Goal: Information Seeking & Learning: Learn about a topic

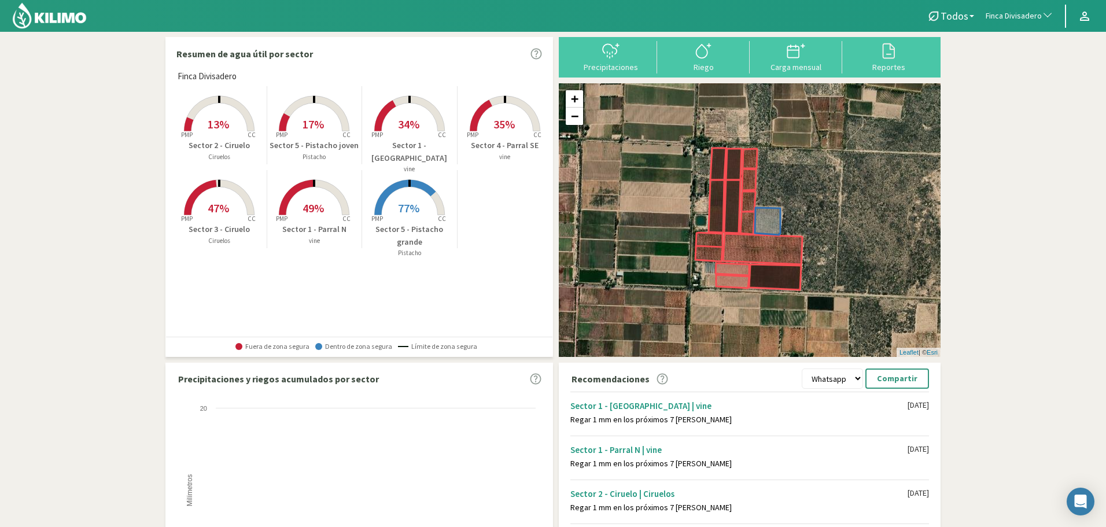
click at [1015, 21] on span "Finca Divisadero" at bounding box center [1013, 16] width 56 height 12
type input "patri"
click at [996, 76] on li "[PERSON_NAME]" at bounding box center [1019, 73] width 79 height 18
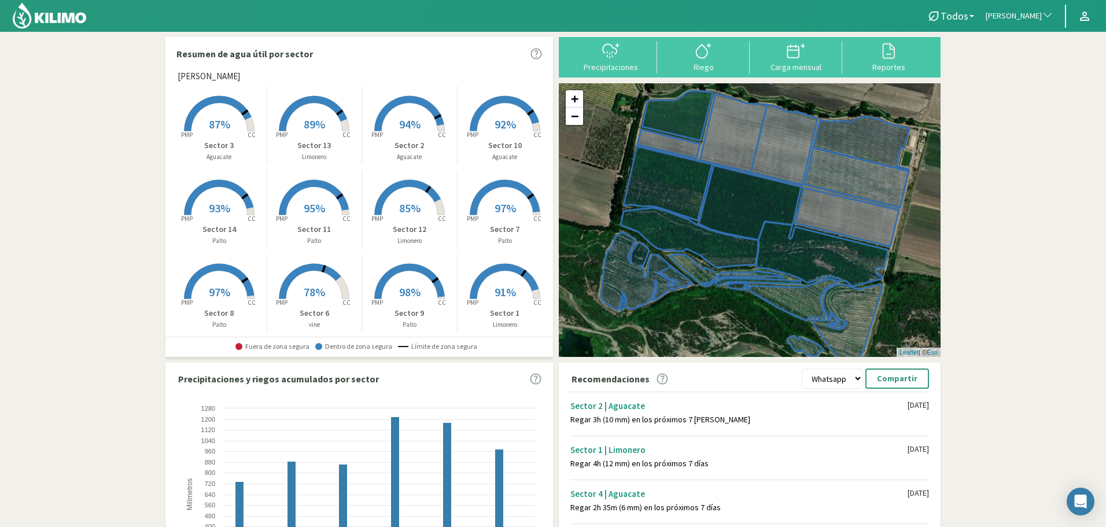
click at [215, 118] on span "87%" at bounding box center [219, 124] width 21 height 14
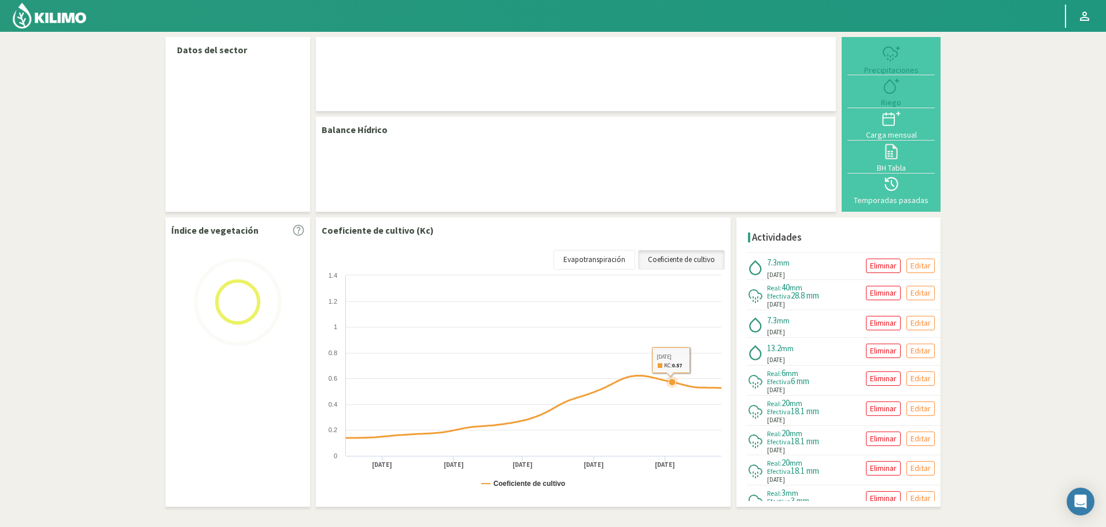
select select "221: Object"
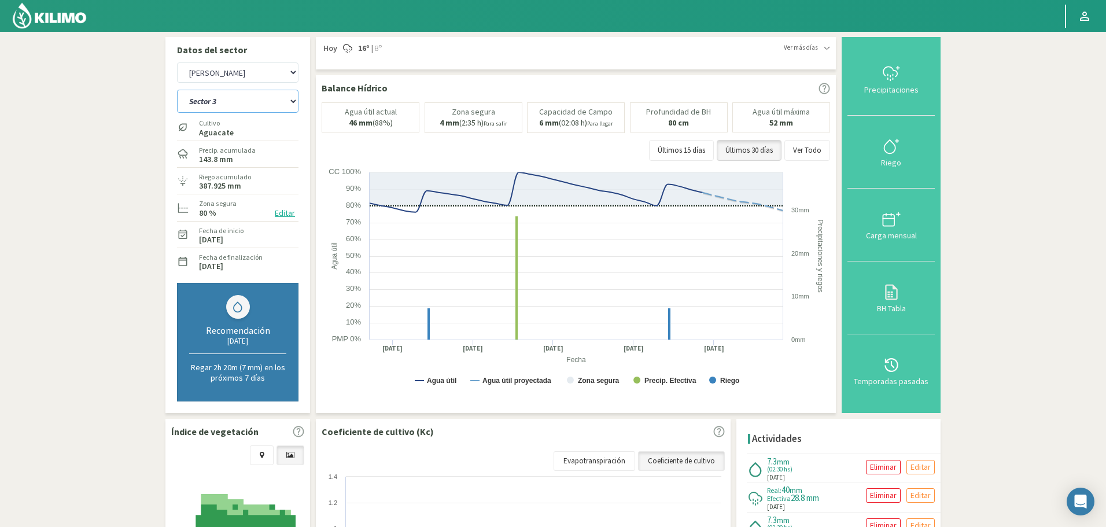
click at [251, 99] on select "Sector 1 Sector 10 Sector 11 Sector 12 Sector 13 Sector 14 Sector 2 Sector 3 Se…" at bounding box center [237, 101] width 121 height 23
click at [177, 90] on select "Sector 1 Sector 10 Sector 11 Sector 12 Sector 13 Sector 14 Sector 2 Sector 3 Se…" at bounding box center [237, 101] width 121 height 23
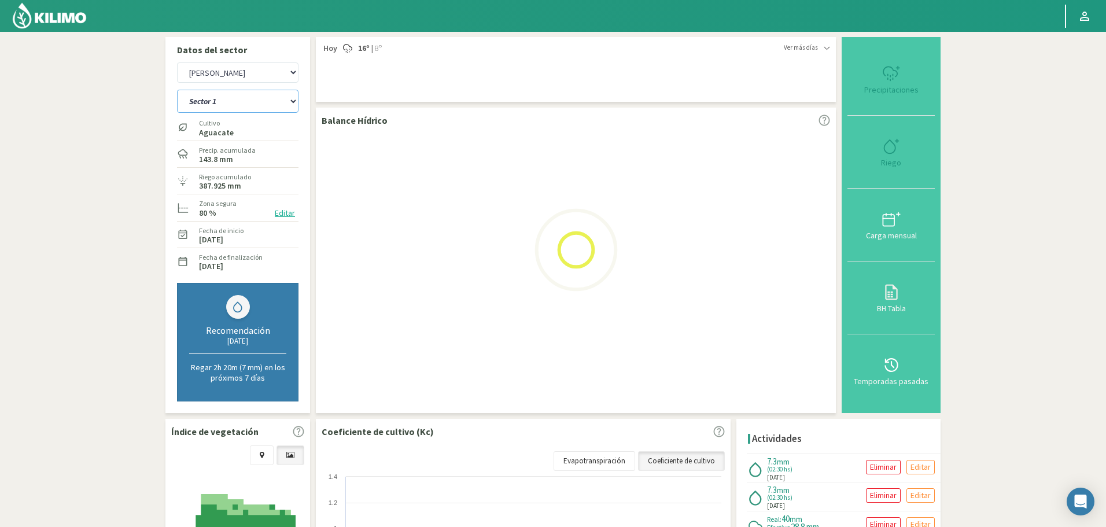
select select "7: Object"
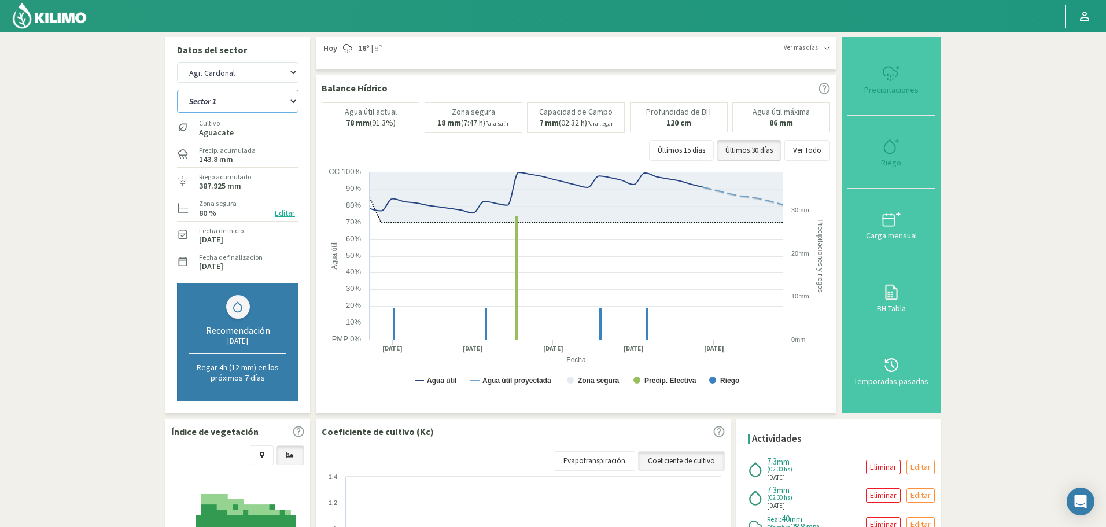
select select "499: Object"
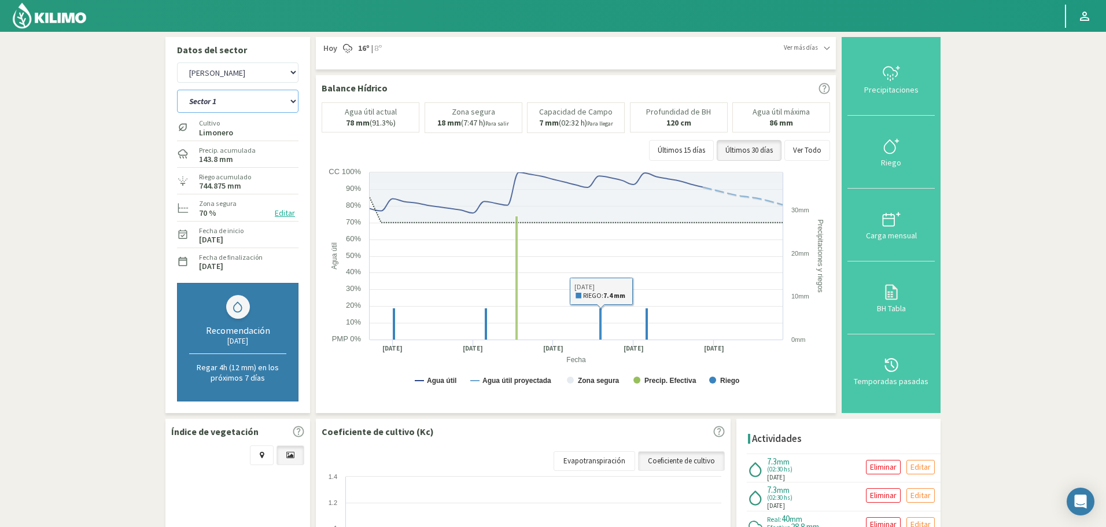
drag, startPoint x: 259, startPoint y: 99, endPoint x: 275, endPoint y: 101, distance: 16.2
click at [263, 99] on select "Sector 1 Sector 10 Sector 11 Sector 12 Sector 13 Sector 14 Sector 2 Sector 3 Se…" at bounding box center [237, 101] width 121 height 23
click at [177, 90] on select "Sector 1 Sector 10 Sector 11 Sector 12 Sector 13 Sector 14 Sector 2 Sector 3 Se…" at bounding box center [237, 101] width 121 height 23
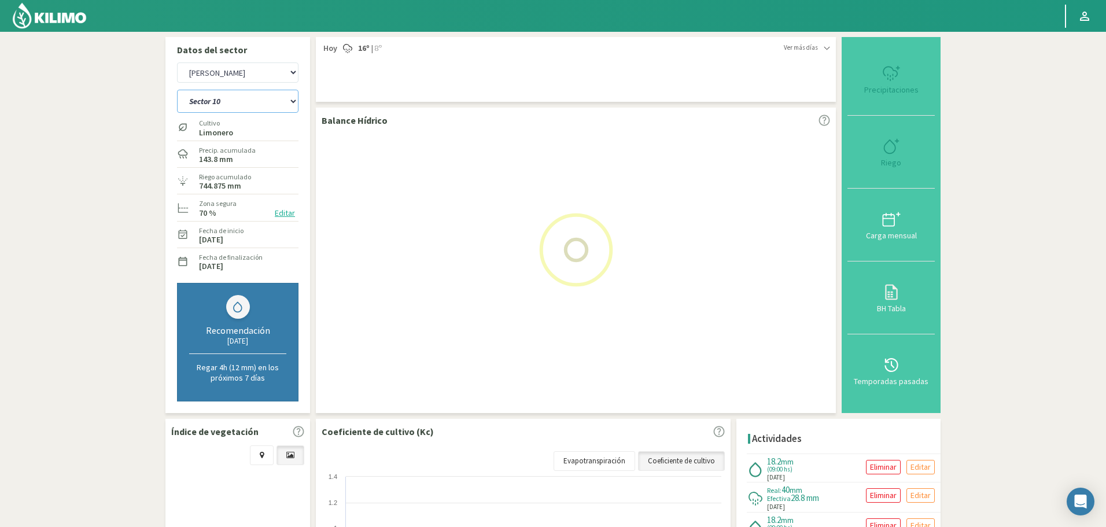
select select "13: Object"
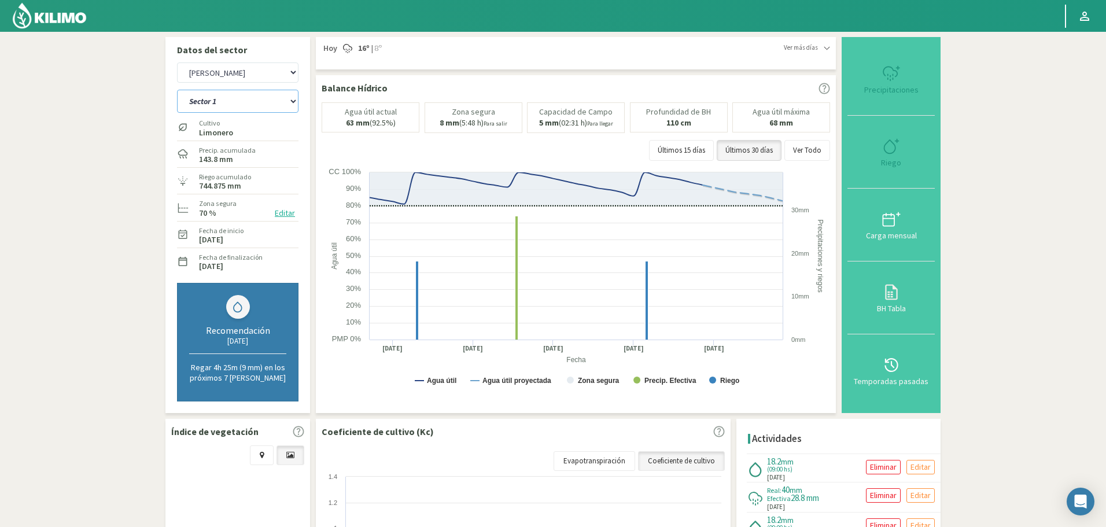
select select "777: Object"
click at [235, 109] on select "Sector 1 Sector 10 Sector 11 Sector 12 Sector 13 Sector 14 Sector 2 Sector 3 Se…" at bounding box center [237, 101] width 121 height 23
click at [177, 90] on select "Sector 1 Sector 10 Sector 11 Sector 12 Sector 13 Sector 14 Sector 2 Sector 3 Se…" at bounding box center [237, 101] width 121 height 23
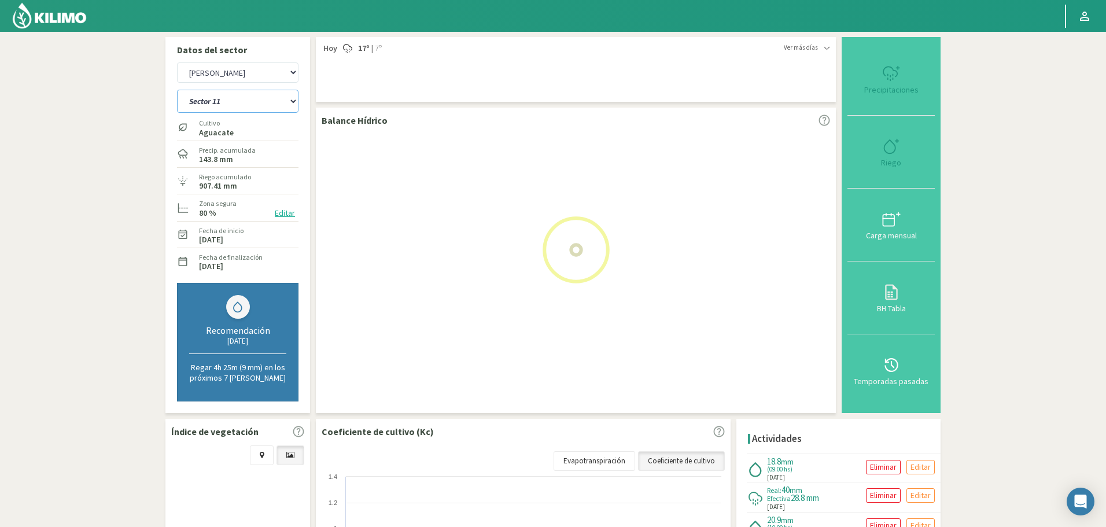
select select "27: Object"
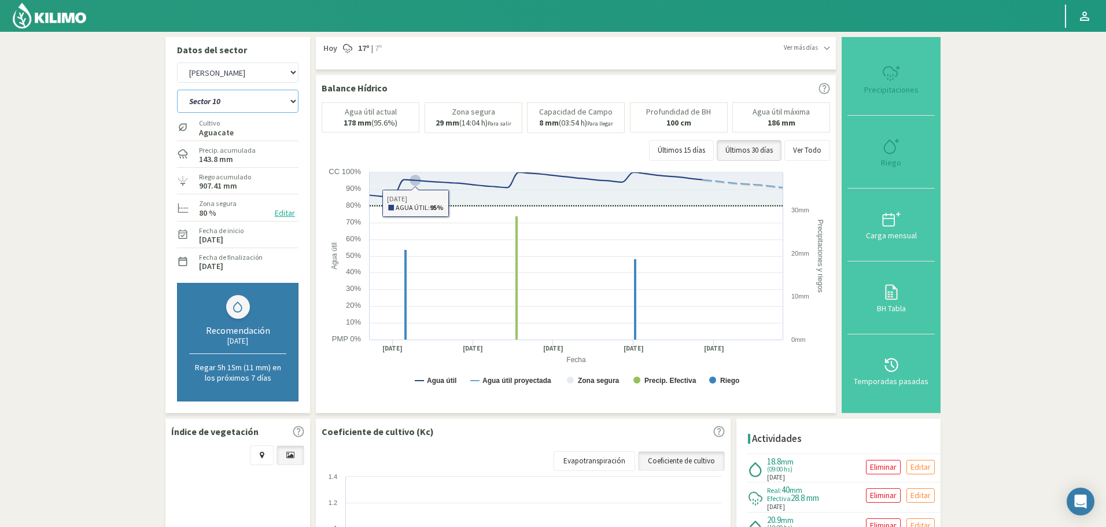
select select "1055: Object"
click at [817, 145] on button "Ver Todo" at bounding box center [807, 150] width 46 height 21
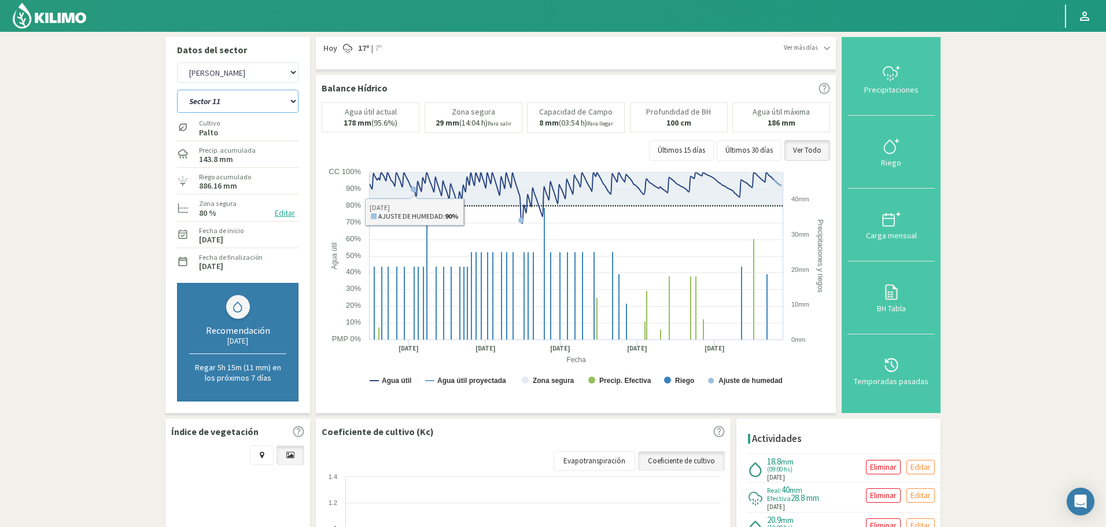
click at [215, 98] on select "Sector 1 Sector 10 Sector 11 Sector 12 Sector 13 Sector 14 Sector 2 Sector 3 Se…" at bounding box center [237, 101] width 121 height 23
click at [216, 98] on select "Sector 1 Sector 10 Sector 11 Sector 12 Sector 13 Sector 14 Sector 2 Sector 3 Se…" at bounding box center [237, 101] width 121 height 23
click at [177, 90] on select "Sector 1 Sector 10 Sector 11 Sector 12 Sector 13 Sector 14 Sector 2 Sector 3 Se…" at bounding box center [237, 101] width 121 height 23
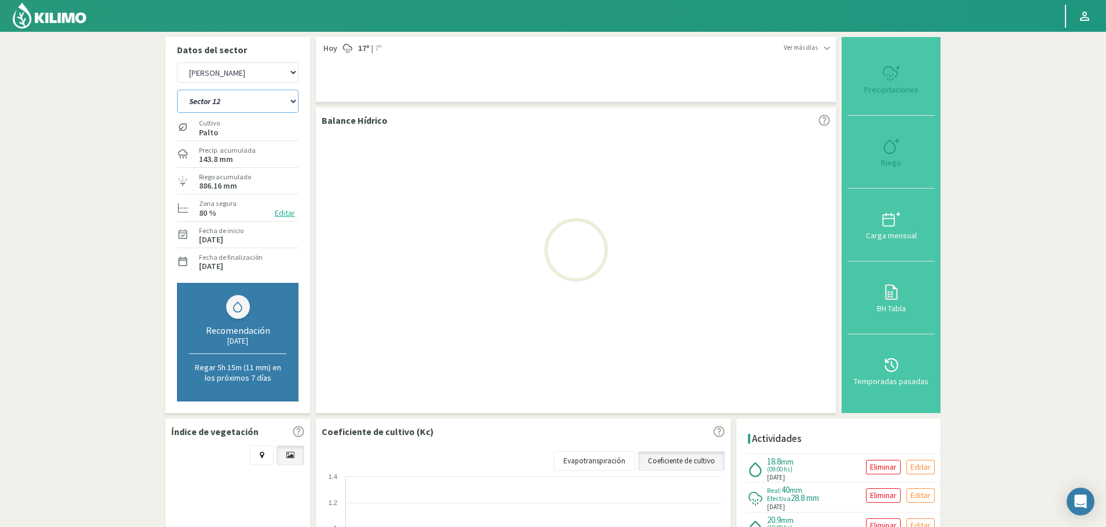
select select "41: Object"
select select "1333: Object"
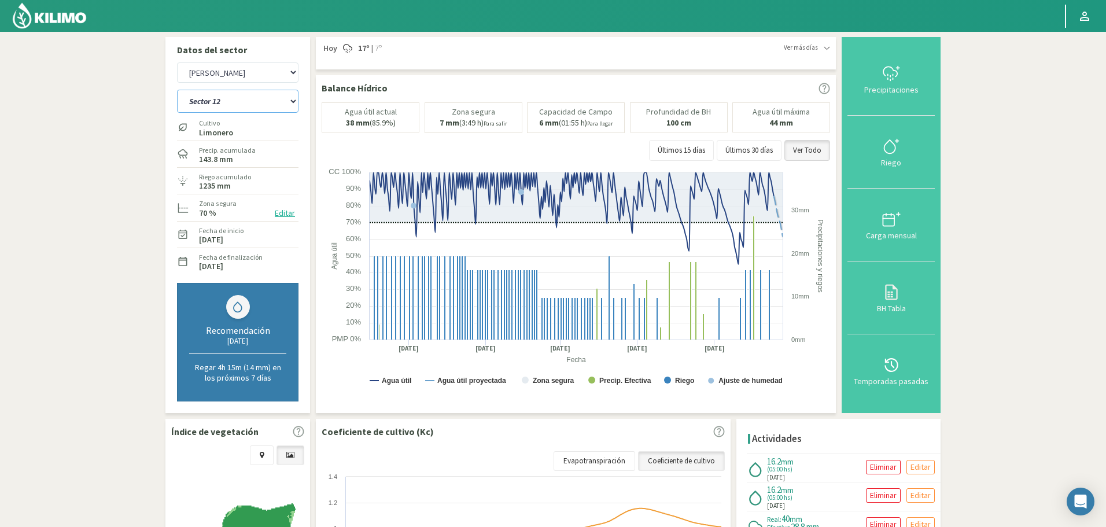
click at [261, 99] on select "Sector 1 Sector 10 Sector 11 Sector 12 Sector 13 Sector 14 Sector 2 Sector 3 Se…" at bounding box center [237, 101] width 121 height 23
click at [177, 90] on select "Sector 1 Sector 10 Sector 11 Sector 12 Sector 13 Sector 14 Sector 2 Sector 3 Se…" at bounding box center [237, 101] width 121 height 23
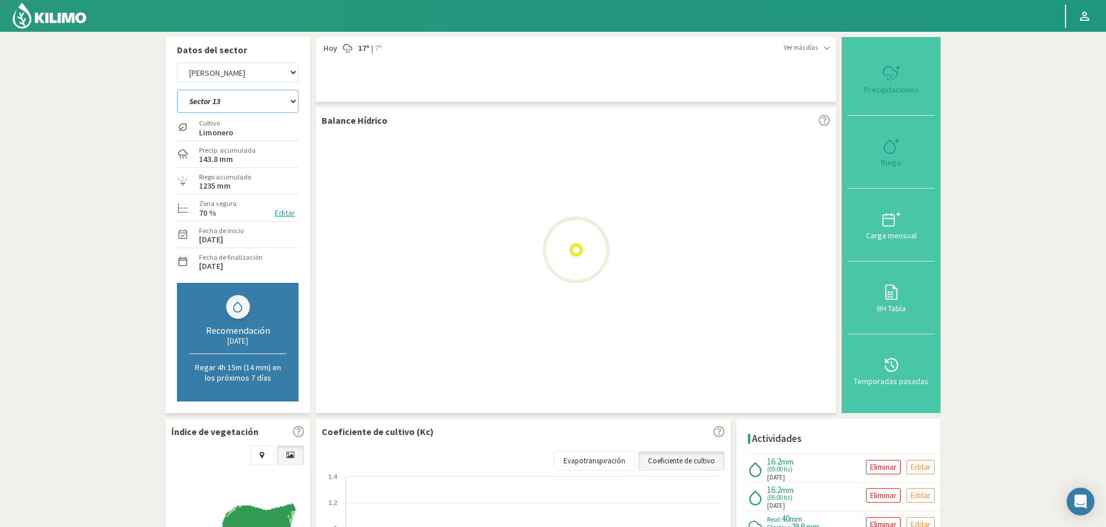
select select "55: Object"
select select "1611: Object"
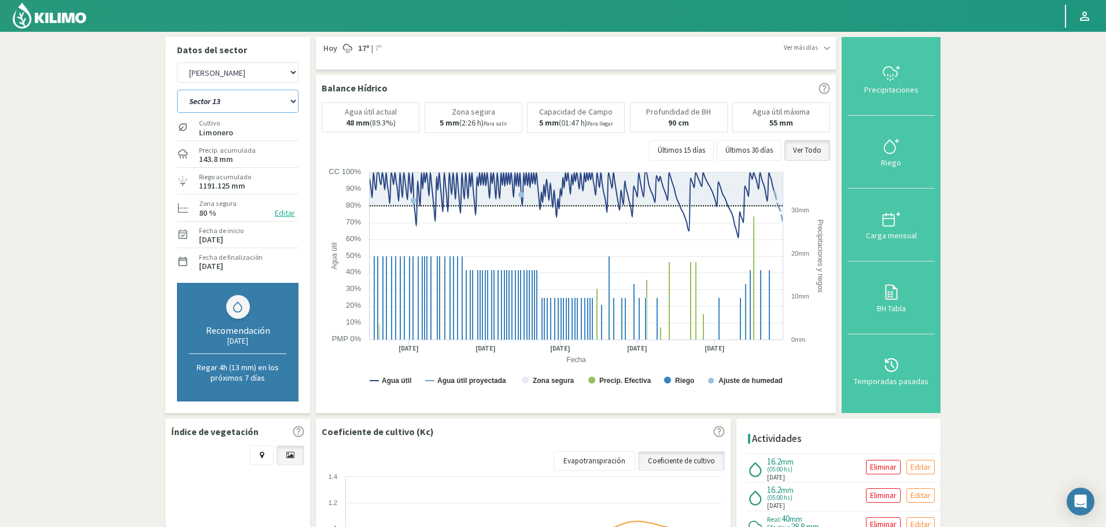
click at [243, 98] on select "Sector 1 Sector 10 Sector 11 Sector 12 Sector 13 Sector 14 Sector 2 Sector 3 Se…" at bounding box center [237, 101] width 121 height 23
click at [177, 90] on select "Sector 1 Sector 10 Sector 11 Sector 12 Sector 13 Sector 14 Sector 2 Sector 3 Se…" at bounding box center [237, 101] width 121 height 23
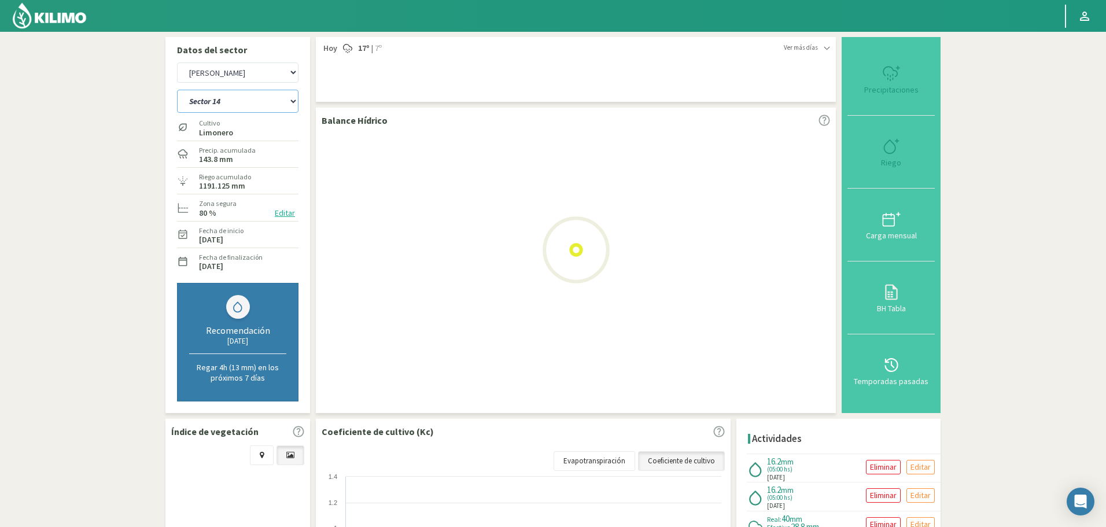
select select "69: Object"
select select "1889: Object"
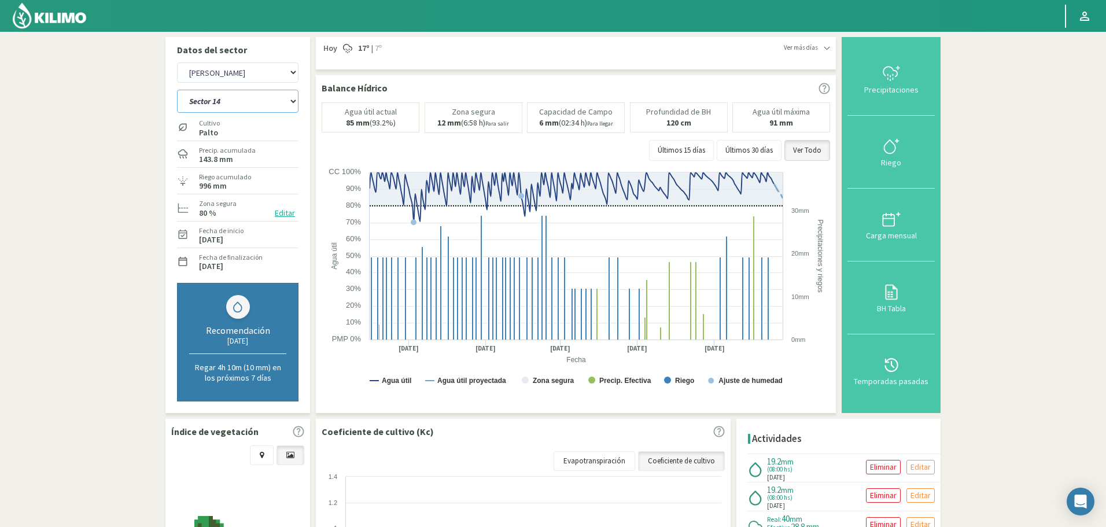
click at [242, 100] on select "Sector 1 Sector 10 Sector 11 Sector 12 Sector 13 Sector 14 Sector 2 Sector 3 Se…" at bounding box center [237, 101] width 121 height 23
click at [177, 90] on select "Sector 1 Sector 10 Sector 11 Sector 12 Sector 13 Sector 14 Sector 2 Sector 3 Se…" at bounding box center [237, 101] width 121 height 23
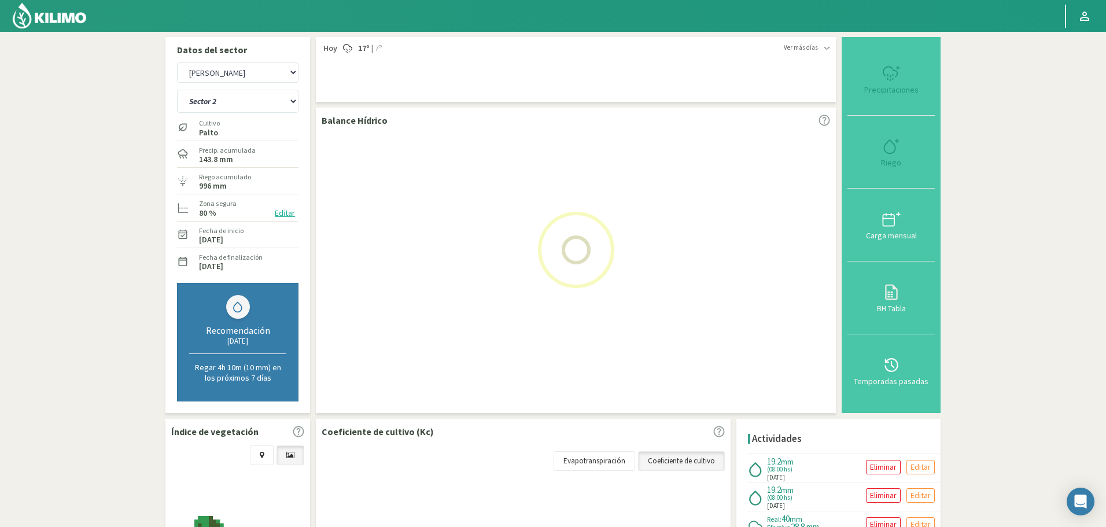
select select "83: Object"
select select "2167: Object"
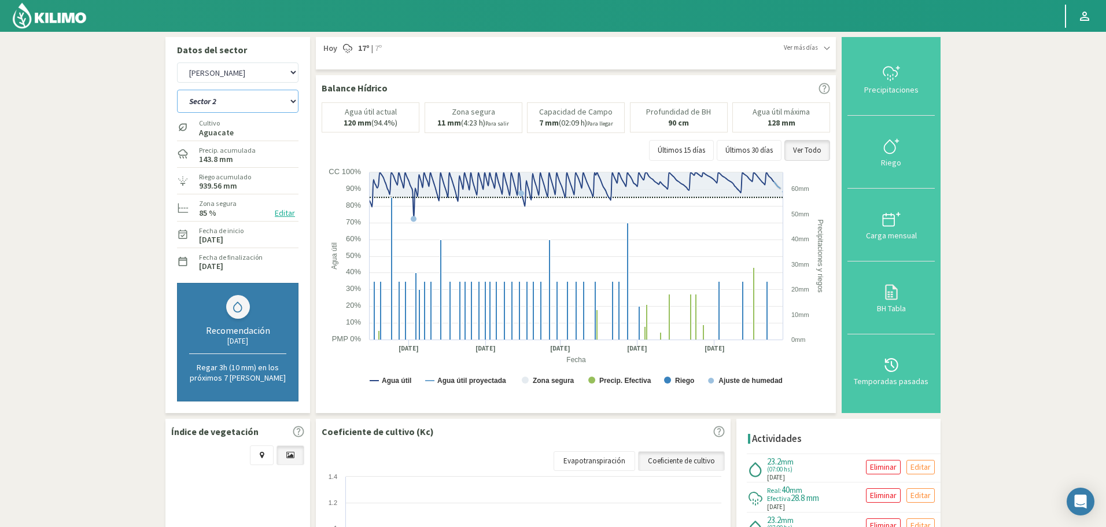
click at [221, 104] on select "Sector 1 Sector 10 Sector 11 Sector 12 Sector 13 Sector 14 Sector 2 Sector 3 Se…" at bounding box center [237, 101] width 121 height 23
click at [177, 90] on select "Sector 1 Sector 10 Sector 11 Sector 12 Sector 13 Sector 14 Sector 2 Sector 3 Se…" at bounding box center [237, 101] width 121 height 23
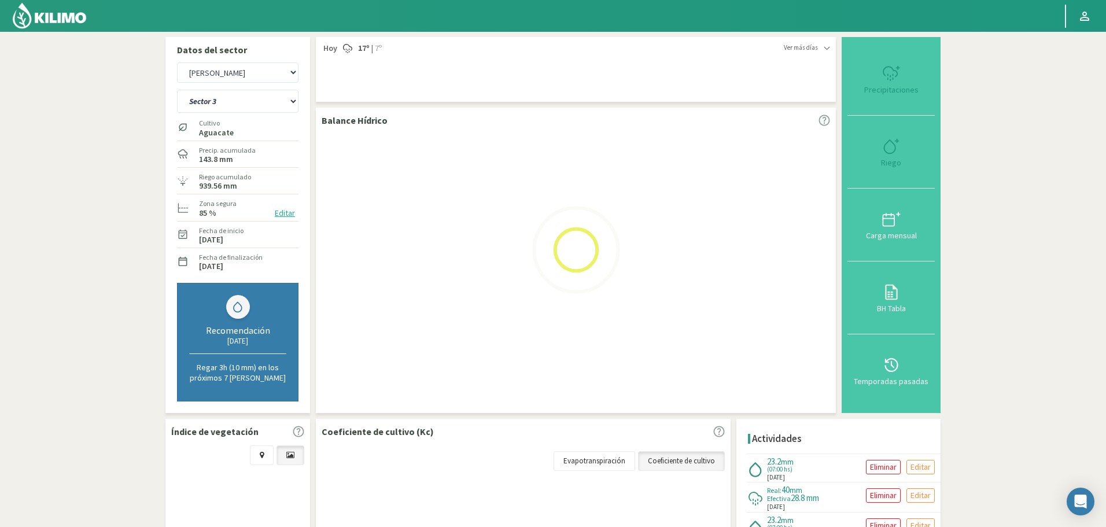
select select "97: Object"
select select "2445: Object"
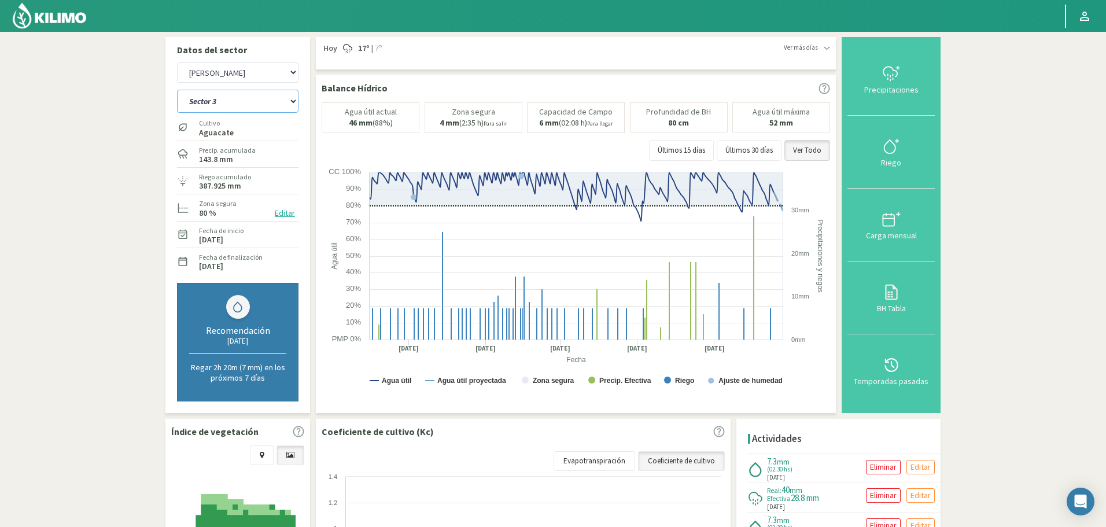
click at [206, 102] on select "Sector 1 Sector 10 Sector 11 Sector 12 Sector 13 Sector 14 Sector 2 Sector 3 Se…" at bounding box center [237, 101] width 121 height 23
click at [177, 90] on select "Sector 1 Sector 10 Sector 11 Sector 12 Sector 13 Sector 14 Sector 2 Sector 3 Se…" at bounding box center [237, 101] width 121 height 23
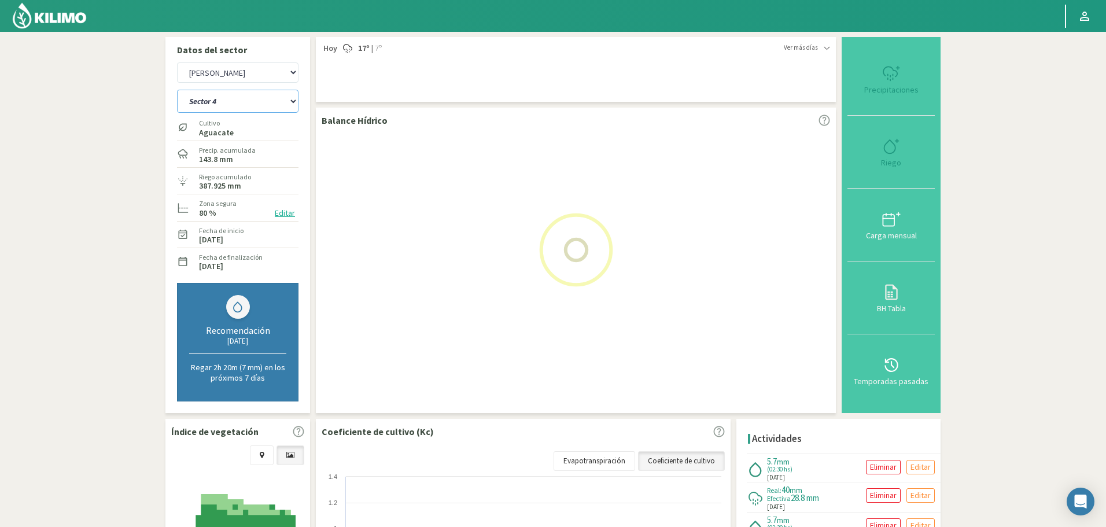
select select "111: Object"
select select "2723: Object"
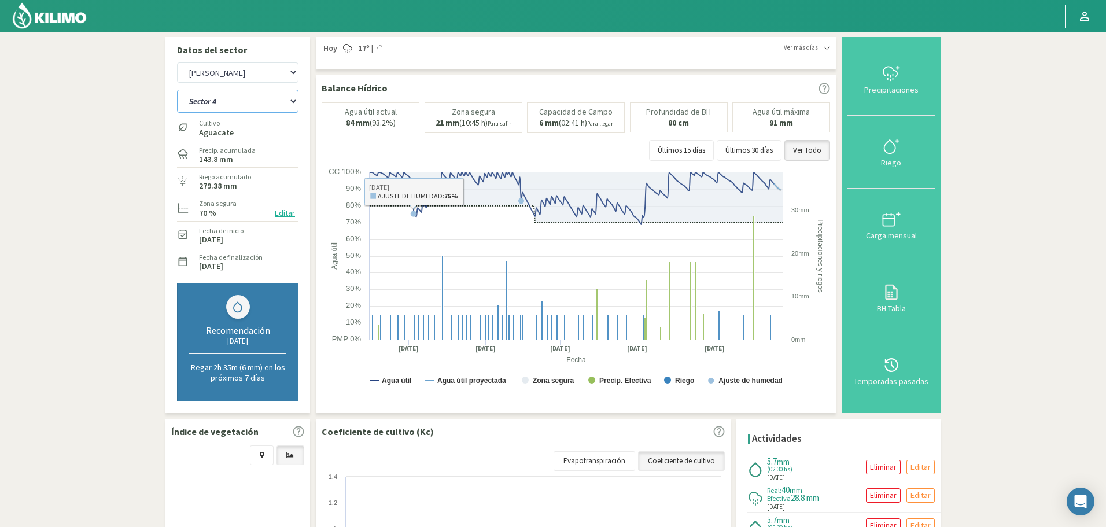
click at [252, 95] on select "Sector 1 Sector 10 Sector 11 Sector 12 Sector 13 Sector 14 Sector 2 Sector 3 Se…" at bounding box center [237, 101] width 121 height 23
click at [177, 90] on select "Sector 1 Sector 10 Sector 11 Sector 12 Sector 13 Sector 14 Sector 2 Sector 3 Se…" at bounding box center [237, 101] width 121 height 23
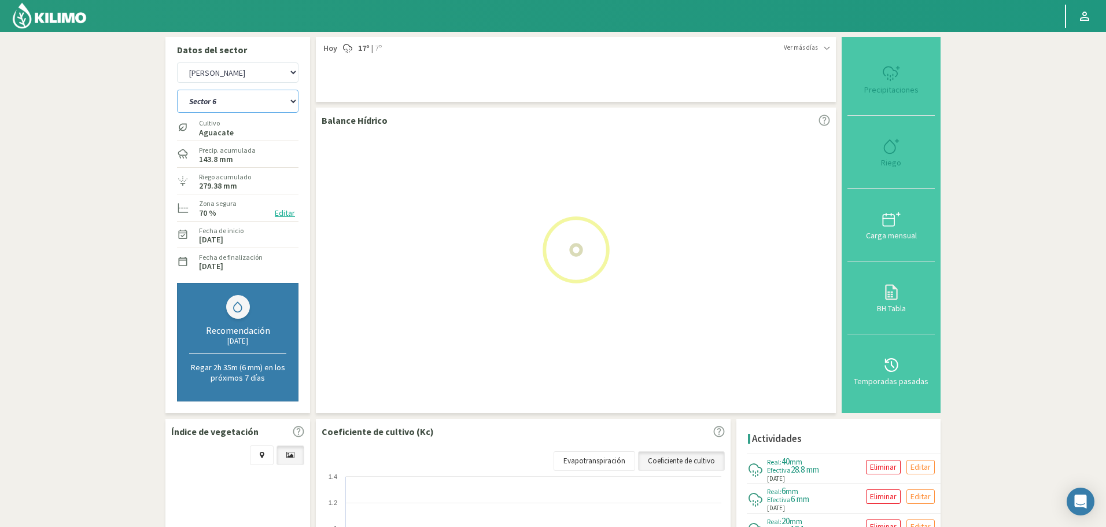
select select "125: Object"
select select "3001: Object"
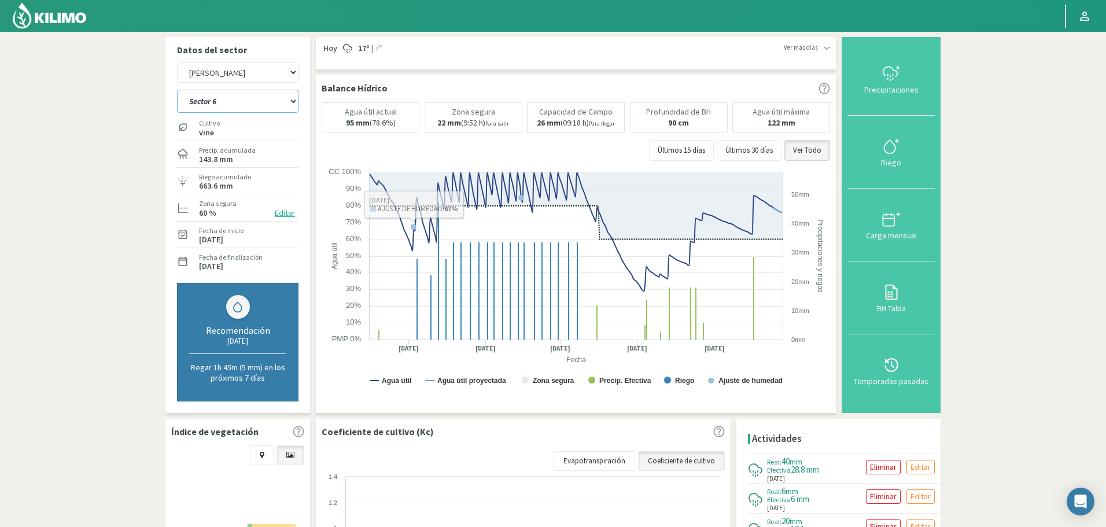
click at [225, 96] on select "Sector 1 Sector 10 Sector 11 Sector 12 Sector 13 Sector 14 Sector 2 Sector 3 Se…" at bounding box center [237, 101] width 121 height 23
click at [177, 90] on select "Sector 1 Sector 10 Sector 11 Sector 12 Sector 13 Sector 14 Sector 2 Sector 3 Se…" at bounding box center [237, 101] width 121 height 23
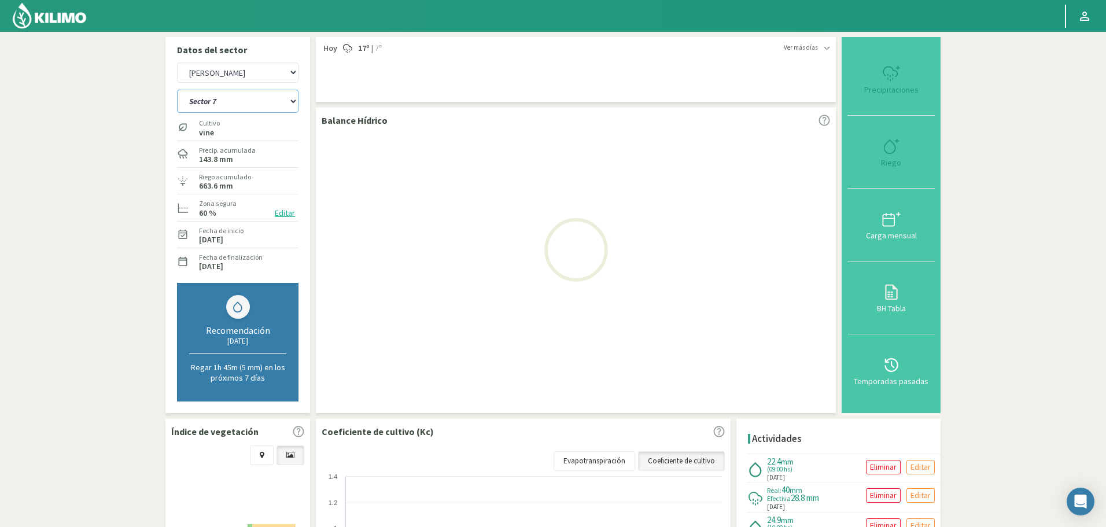
select select "139: Object"
select select "3279: Object"
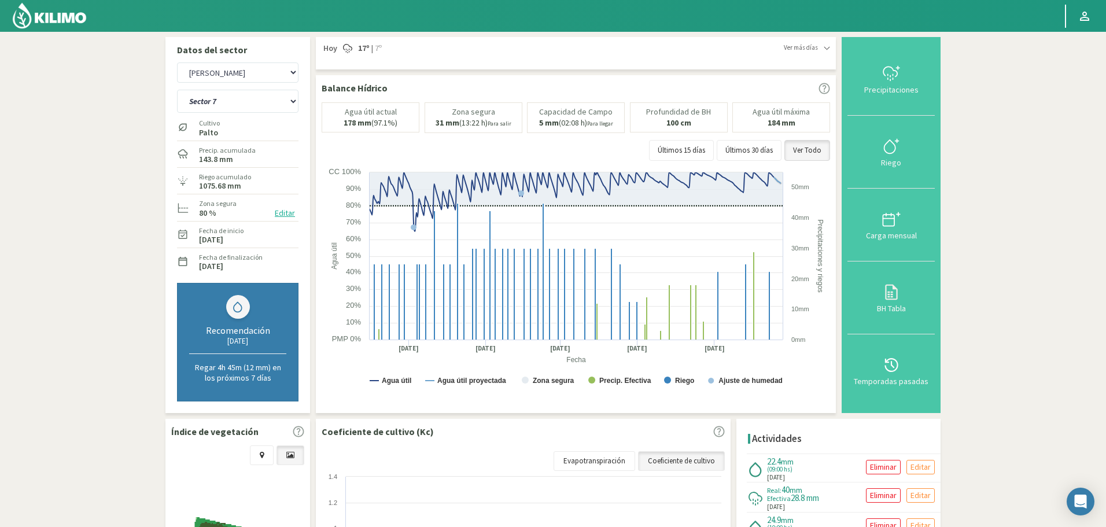
click at [235, 116] on div "Cultivo Palto" at bounding box center [237, 126] width 121 height 25
click at [234, 113] on select "Sector 1 Sector 10 Sector 11 Sector 12 Sector 13 Sector 14 Sector 2 Sector 3 Se…" at bounding box center [237, 101] width 121 height 23
click at [177, 90] on select "Sector 1 Sector 10 Sector 11 Sector 12 Sector 13 Sector 14 Sector 2 Sector 3 Se…" at bounding box center [237, 101] width 121 height 23
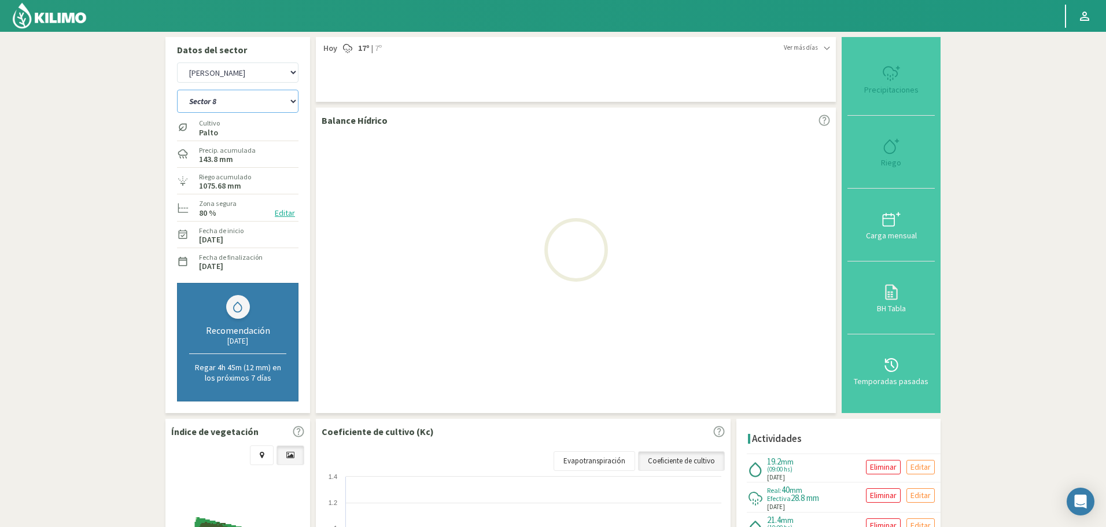
select select "153: Object"
select select "3557: Object"
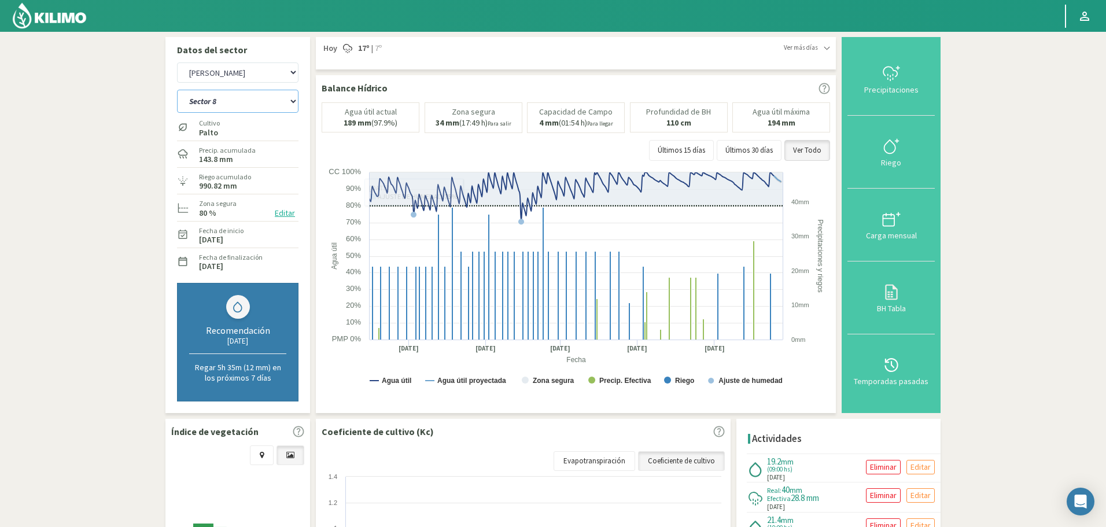
click at [238, 103] on select "Sector 1 Sector 10 Sector 11 Sector 12 Sector 13 Sector 14 Sector 2 Sector 3 Se…" at bounding box center [237, 101] width 121 height 23
click at [177, 90] on select "Sector 1 Sector 10 Sector 11 Sector 12 Sector 13 Sector 14 Sector 2 Sector 3 Se…" at bounding box center [237, 101] width 121 height 23
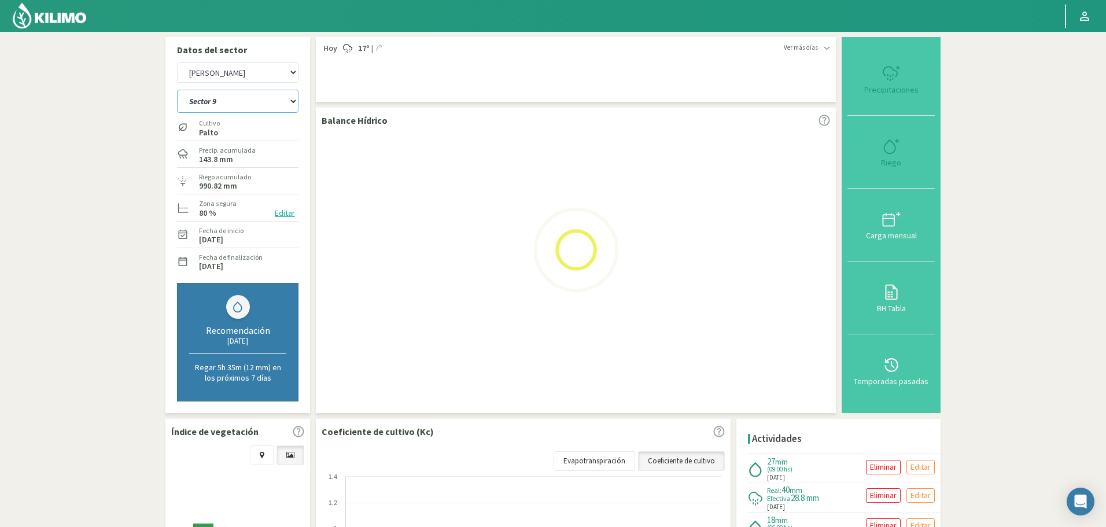
select select "167: Object"
select select "3835: Object"
select select "181: Object"
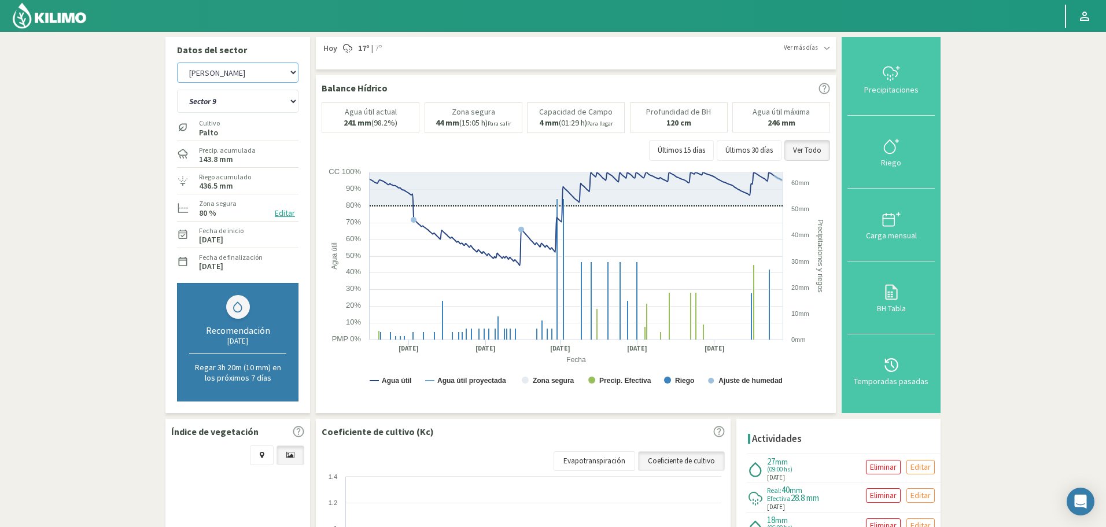
click at [248, 75] on select "Agr. Cardonal Agr. El [PERSON_NAME] [PERSON_NAME] [GEOGRAPHIC_DATA] - IC Agríco…" at bounding box center [237, 72] width 121 height 20
click at [235, 105] on select "Sector 1 Sector 10 Sector 11 Sector 12 Sector 13 Sector 14 Sector 2 Sector 3 Se…" at bounding box center [237, 101] width 121 height 23
click at [221, 108] on select "Sector 1 Sector 10 Sector 11 Sector 12 Sector 13 Sector 14 Sector 2 Sector 3 Se…" at bounding box center [237, 101] width 121 height 23
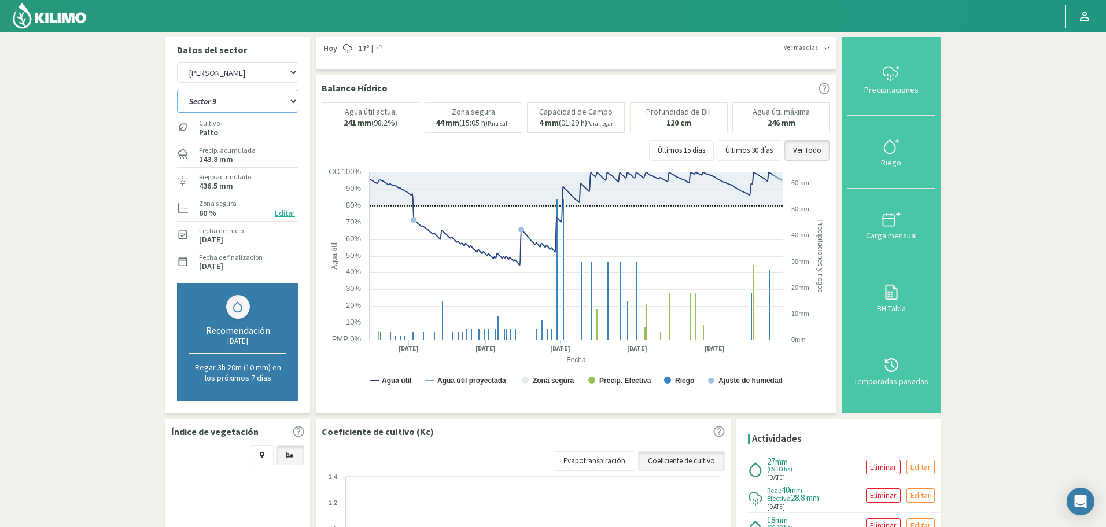
click at [221, 108] on select "Sector 1 Sector 10 Sector 11 Sector 12 Sector 13 Sector 14 Sector 2 Sector 3 Se…" at bounding box center [237, 101] width 121 height 23
click at [231, 54] on p "Datos del sector" at bounding box center [237, 50] width 121 height 14
click at [229, 77] on select "Agr. Cardonal Agr. El [PERSON_NAME] [PERSON_NAME] [GEOGRAPHIC_DATA] - IC Agríco…" at bounding box center [237, 72] width 121 height 20
click at [177, 62] on select "Agr. Cardonal Agr. El [PERSON_NAME] [PERSON_NAME] [GEOGRAPHIC_DATA] - IC Agríco…" at bounding box center [237, 72] width 121 height 20
select select "4114: Object"
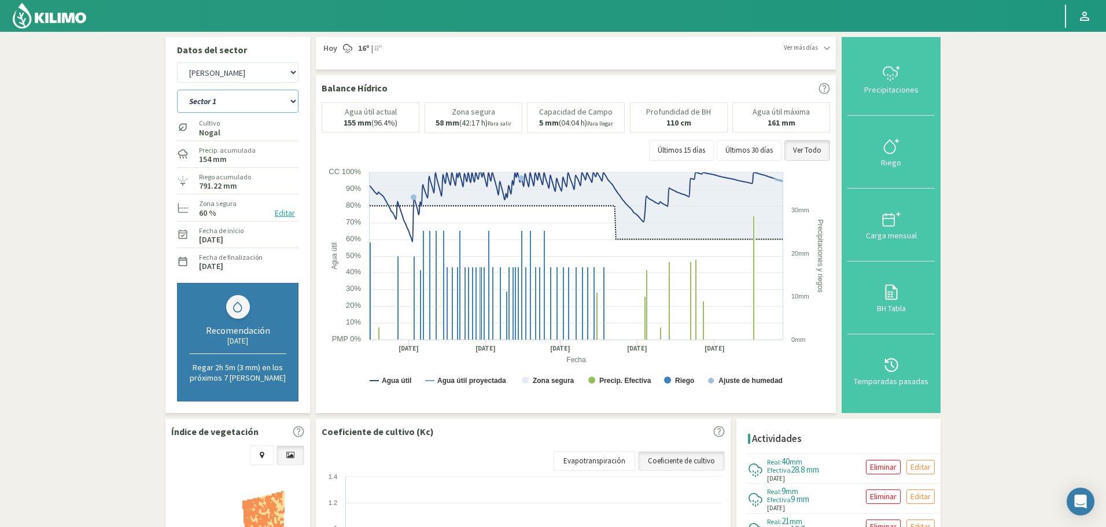
click at [236, 105] on select "Sector 1 Sector 10 Sector 11 Sector 12 Sector 13 Sector 2 Sector 3 Sector 4 Sec…" at bounding box center [237, 101] width 121 height 23
click at [177, 90] on select "Sector 1 Sector 10 Sector 11 Sector 12 Sector 13 Sector 2 Sector 3 Sector 4 Sec…" at bounding box center [237, 101] width 121 height 23
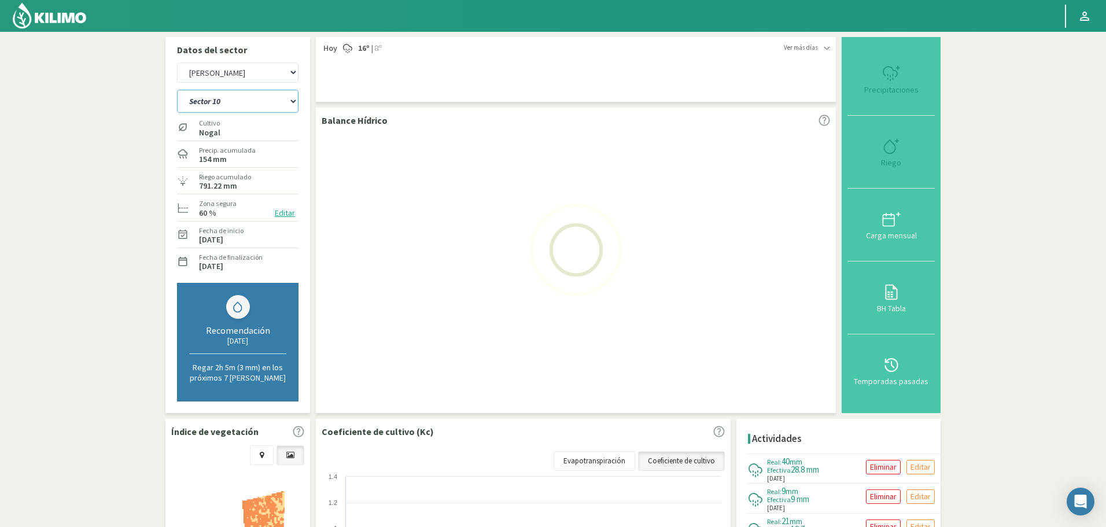
select select "182: Object"
select select "4392: Object"
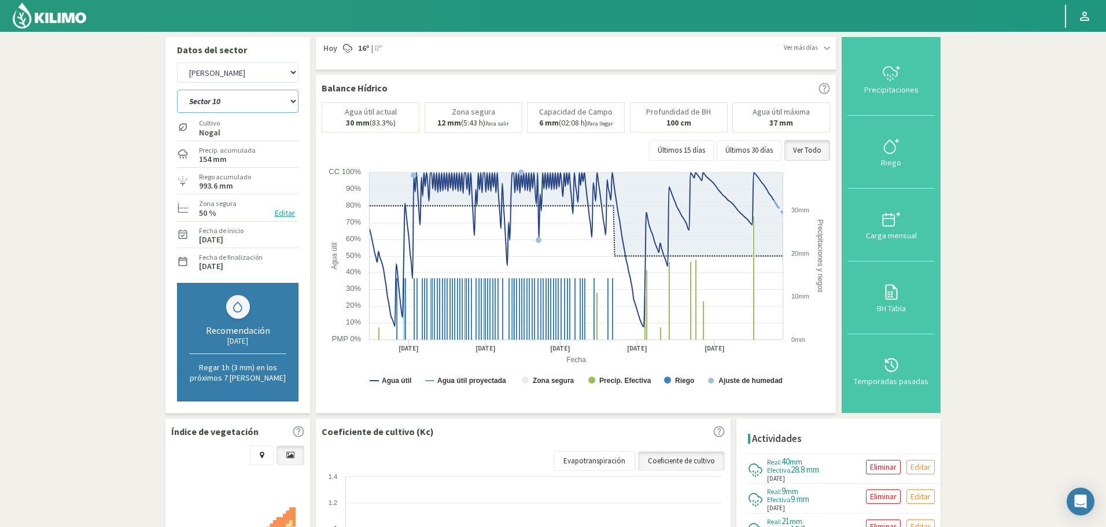
click at [243, 101] on select "Sector 1 Sector 10 Sector 11 Sector 12 Sector 13 Sector 2 Sector 3 Sector 4 Sec…" at bounding box center [237, 101] width 121 height 23
click at [177, 90] on select "Sector 1 Sector 10 Sector 11 Sector 12 Sector 13 Sector 2 Sector 3 Sector 4 Sec…" at bounding box center [237, 101] width 121 height 23
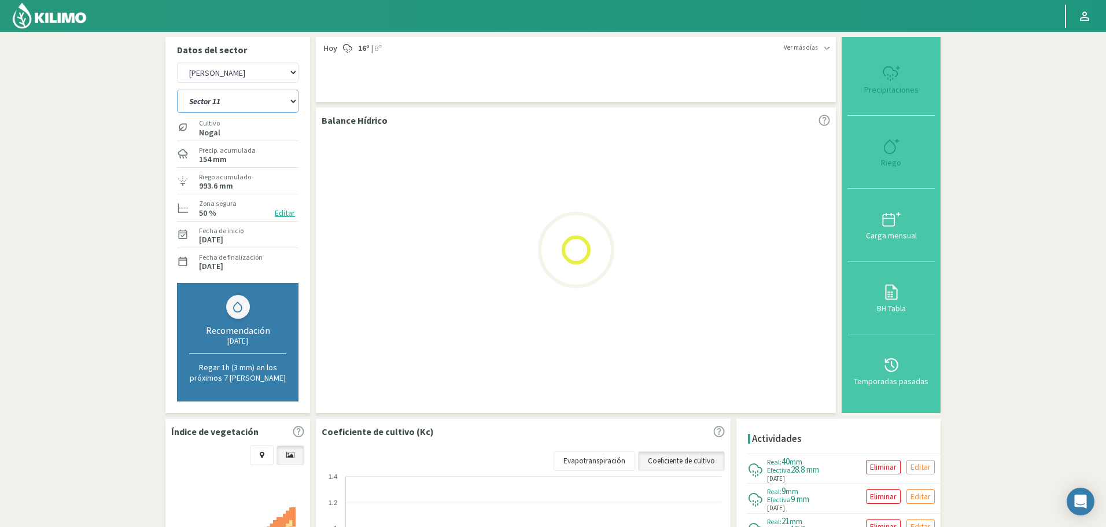
select select "197: Object"
select select "4670: Object"
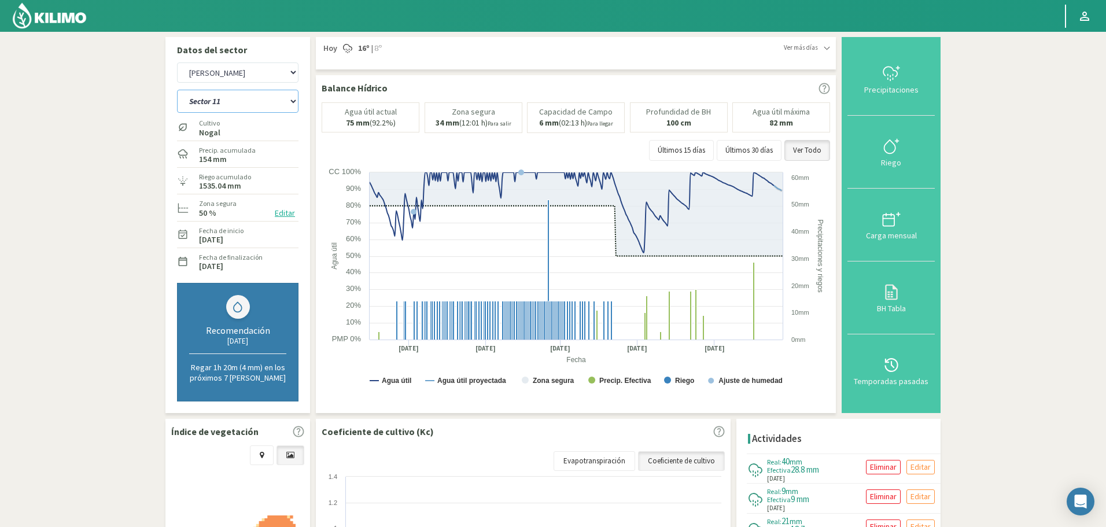
click at [293, 91] on select "Sector 1 Sector 10 Sector 11 Sector 12 Sector 13 Sector 2 Sector 3 Sector 4 Sec…" at bounding box center [237, 101] width 121 height 23
click at [177, 90] on select "Sector 1 Sector 10 Sector 11 Sector 12 Sector 13 Sector 2 Sector 3 Sector 4 Sec…" at bounding box center [237, 101] width 121 height 23
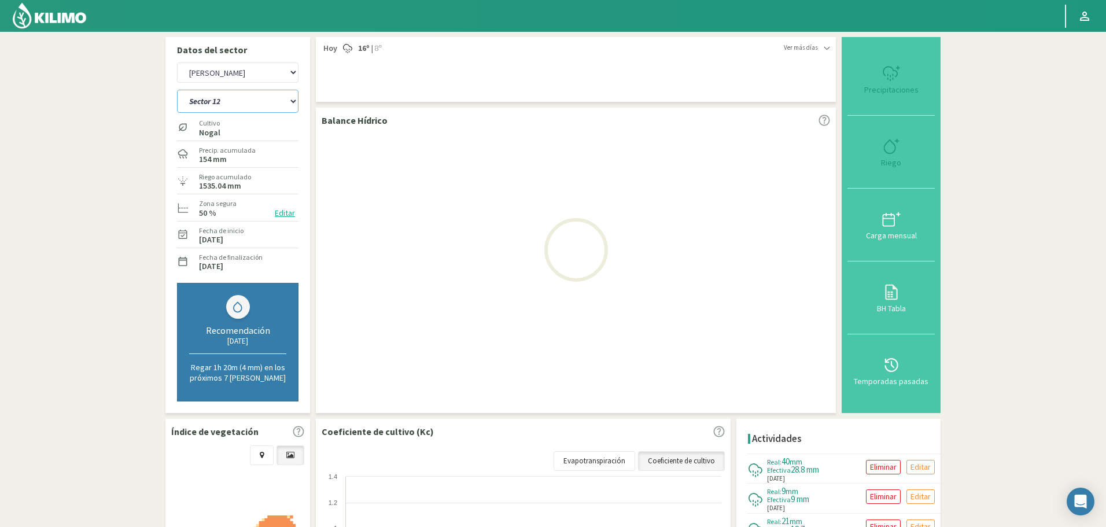
select select "212: Object"
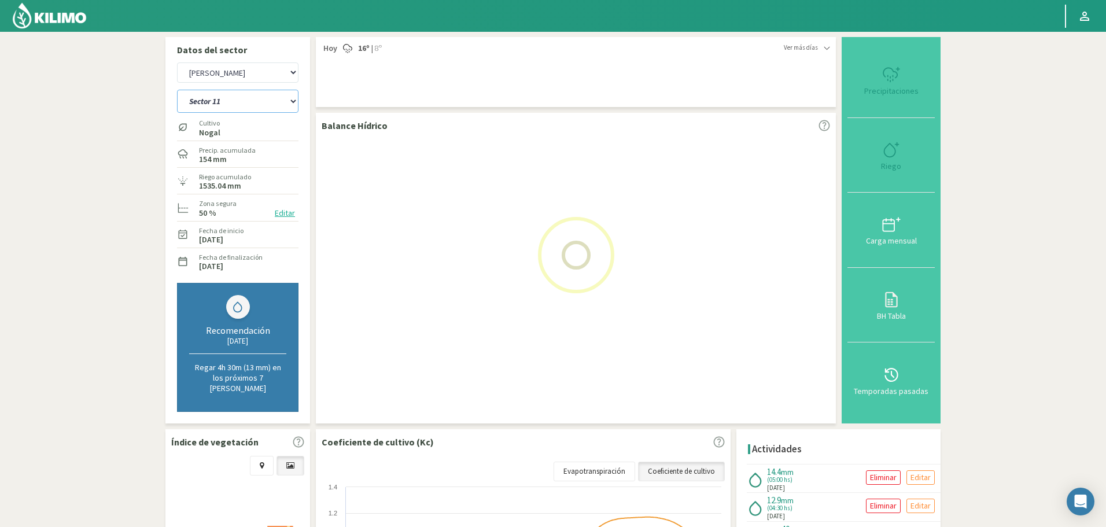
select select "4948: Object"
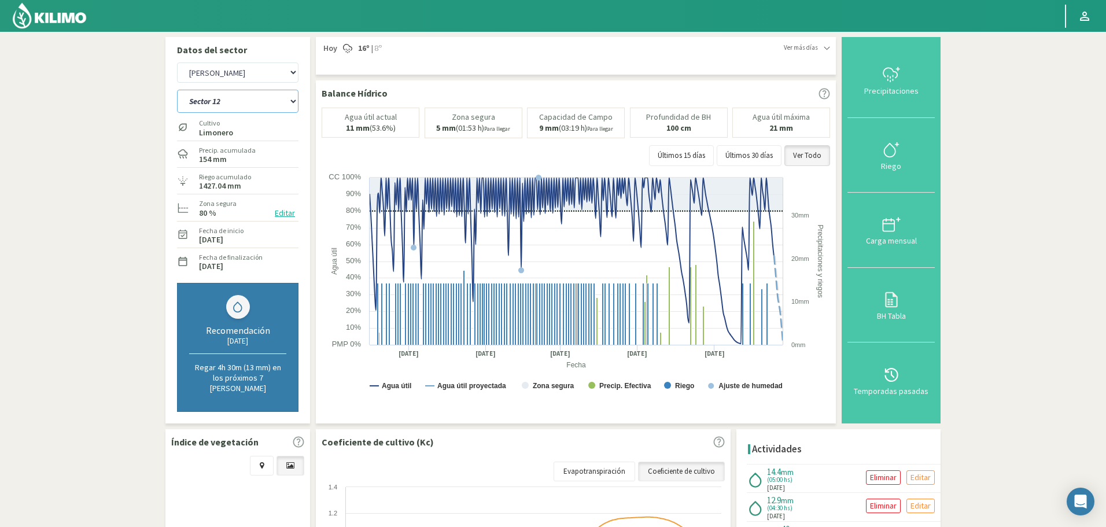
click at [236, 92] on select "Sector 1 Sector 10 Sector 11 Sector 12 Sector 13 Sector 2 Sector 3 Sector 4 Sec…" at bounding box center [237, 101] width 121 height 23
click at [177, 90] on select "Sector 1 Sector 10 Sector 11 Sector 12 Sector 13 Sector 2 Sector 3 Sector 4 Sec…" at bounding box center [237, 101] width 121 height 23
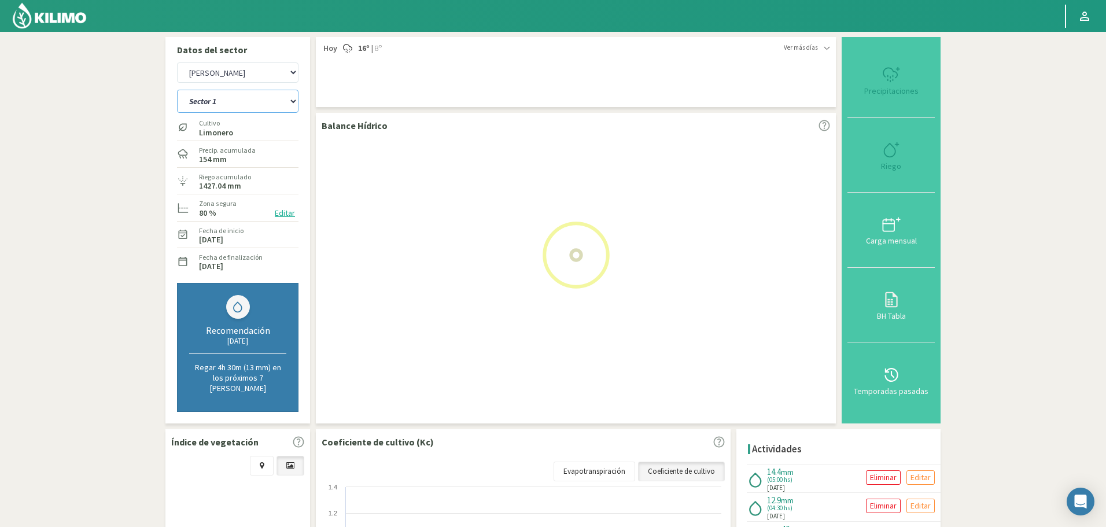
select select "227: Object"
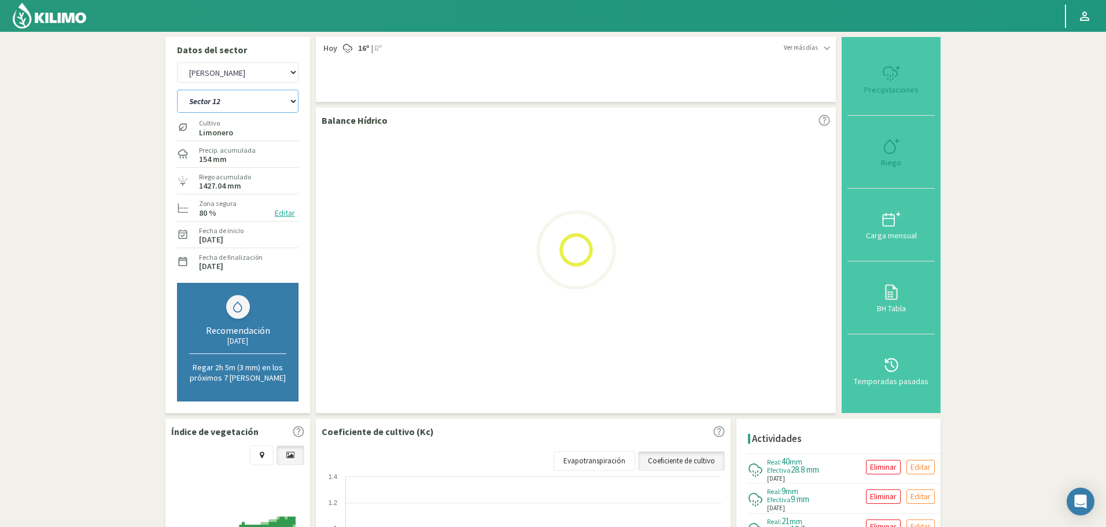
select select "5226: Object"
click at [254, 101] on select "Sector 1 Sector 10 Sector 11 Sector 12 Sector 13 Sector 2 Sector 3 Sector 4 Sec…" at bounding box center [237, 101] width 121 height 23
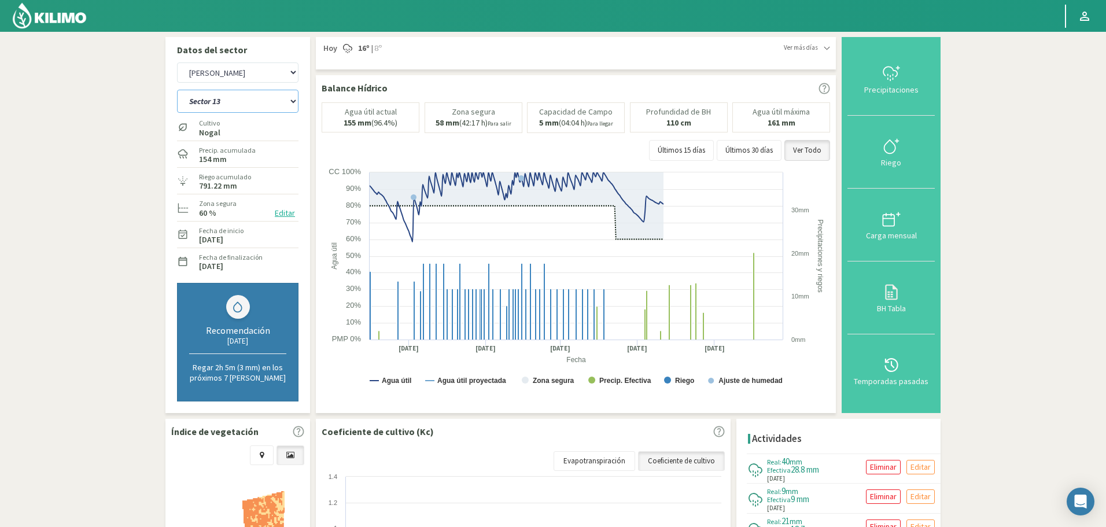
click at [177, 90] on select "Sector 1 Sector 10 Sector 11 Sector 12 Sector 13 Sector 2 Sector 3 Sector 4 Sec…" at bounding box center [237, 101] width 121 height 23
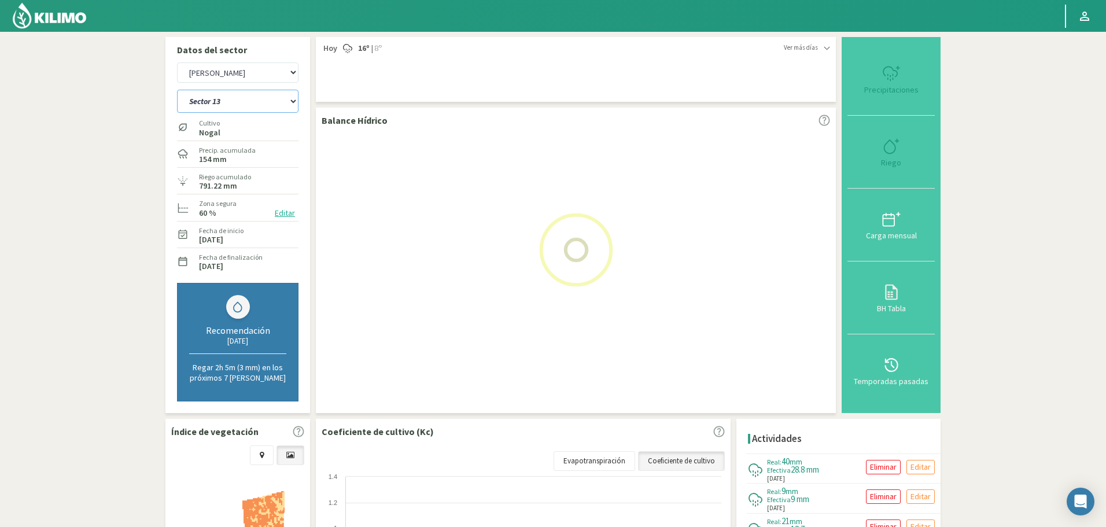
select select "238: Object"
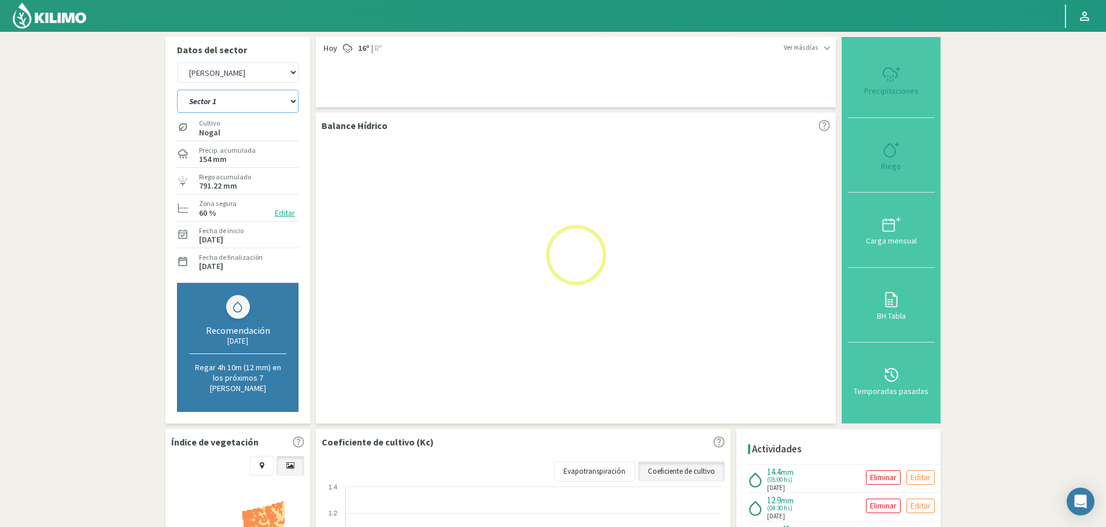
select select "5504: Object"
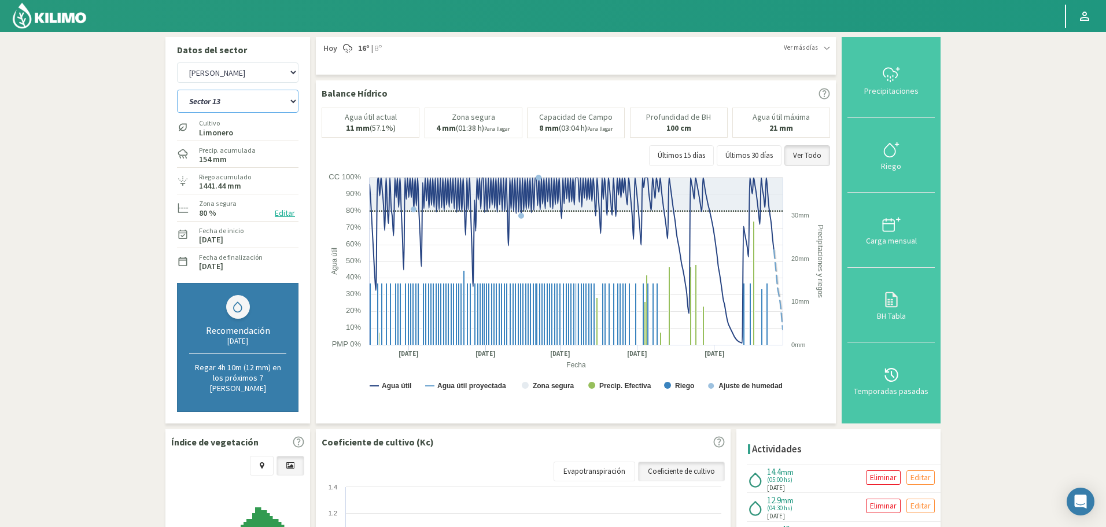
click at [244, 95] on select "Sector 1 Sector 10 Sector 11 Sector 12 Sector 13 Sector 2 Sector 3 Sector 4 Sec…" at bounding box center [237, 101] width 121 height 23
click at [697, 154] on button "Últimos 15 días" at bounding box center [681, 155] width 65 height 21
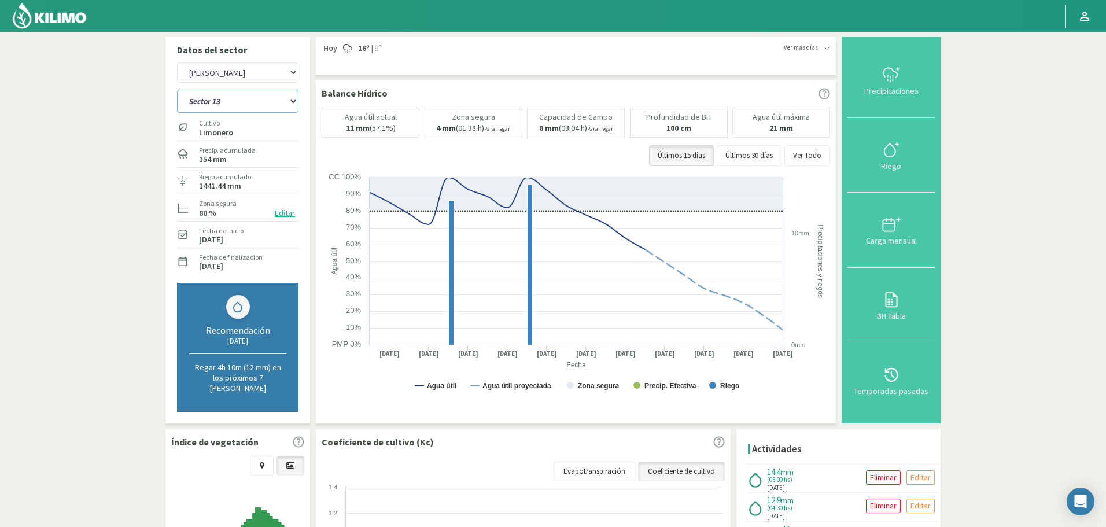
click at [230, 104] on select "Sector 1 Sector 10 Sector 11 Sector 12 Sector 13 Sector 2 Sector 3 Sector 4 Sec…" at bounding box center [237, 101] width 121 height 23
click at [177, 90] on select "Sector 1 Sector 10 Sector 11 Sector 12 Sector 13 Sector 2 Sector 3 Sector 4 Sec…" at bounding box center [237, 101] width 121 height 23
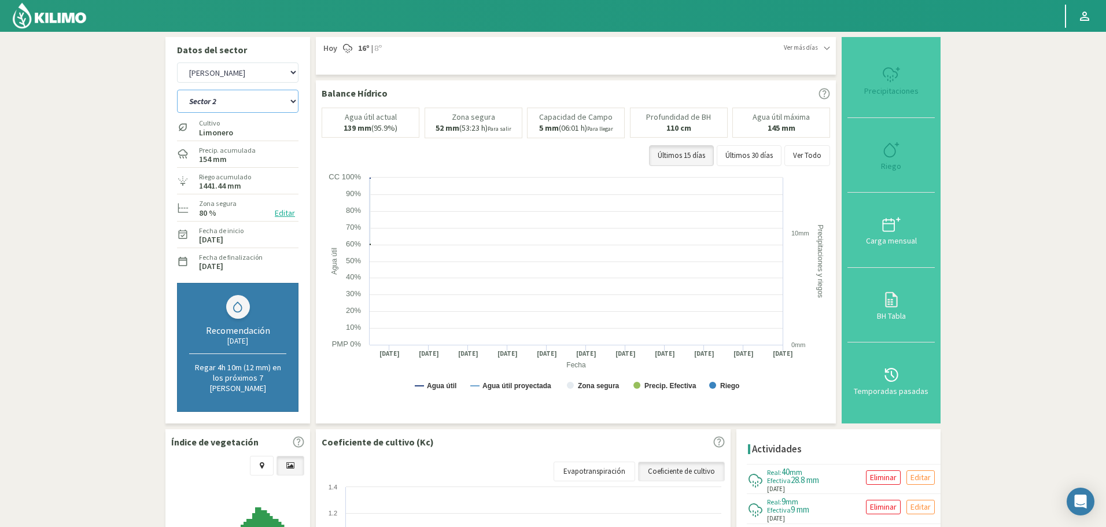
select select "256: Object"
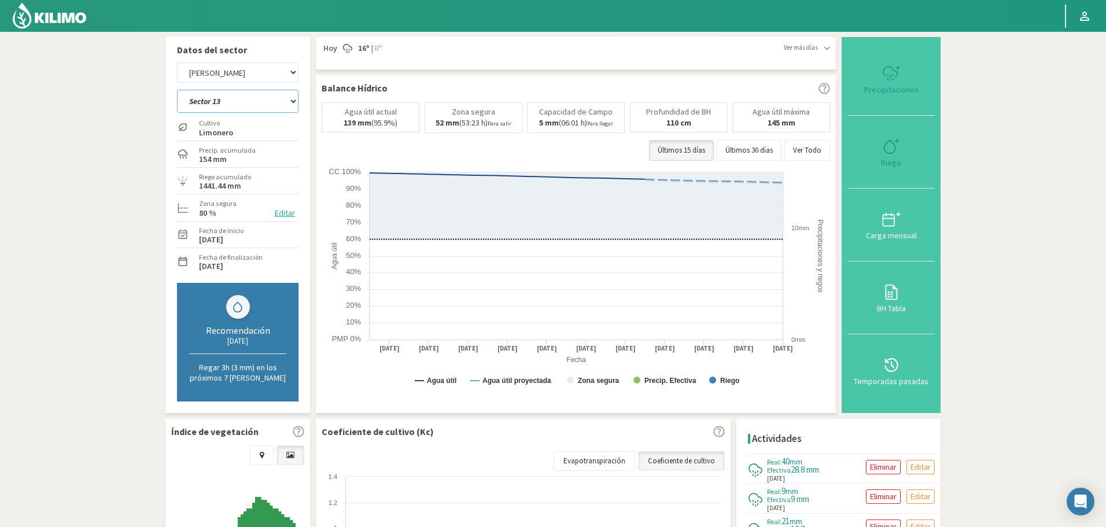
select select "5782: Object"
click at [238, 102] on select "Sector 1 Sector 10 Sector 11 Sector 12 Sector 13 Sector 2 Sector 3 Sector 4 Sec…" at bounding box center [237, 101] width 121 height 23
click at [177, 90] on select "Sector 1 Sector 10 Sector 11 Sector 12 Sector 13 Sector 2 Sector 3 Sector 4 Sec…" at bounding box center [237, 101] width 121 height 23
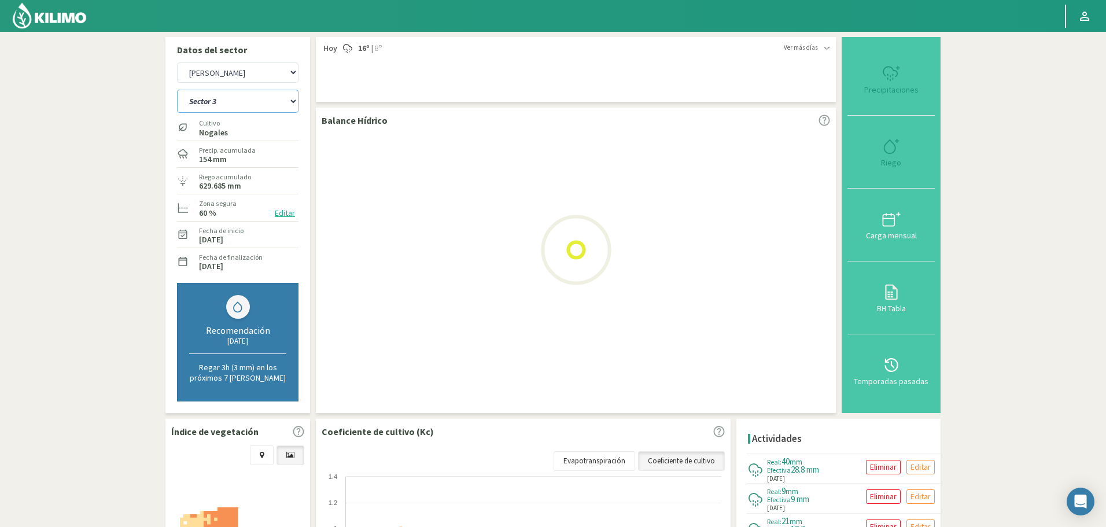
select select "271: Object"
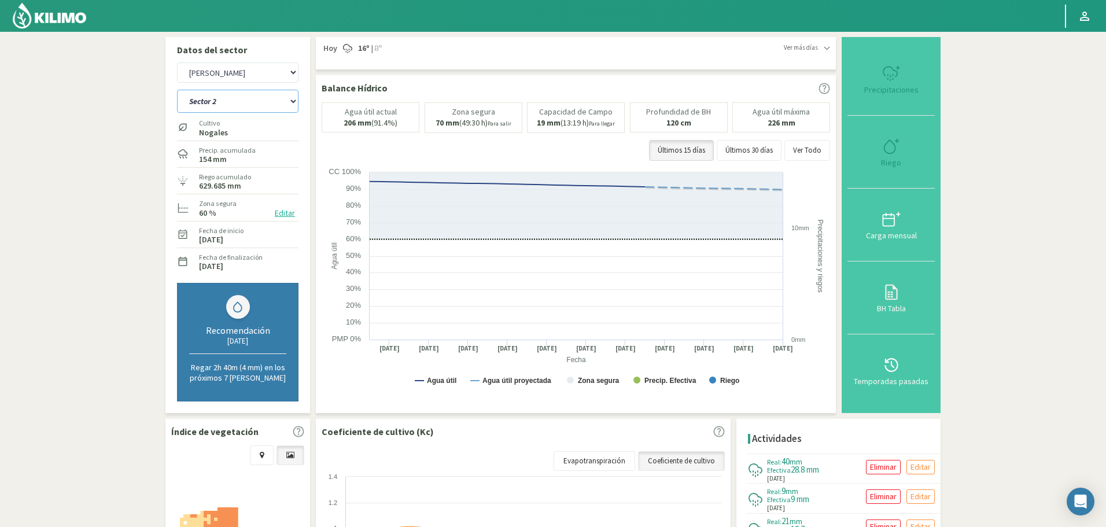
select select "6060: Object"
click at [266, 102] on select "Sector 1 Sector 10 Sector 11 Sector 12 Sector 13 Sector 2 Sector 3 Sector 4 Sec…" at bounding box center [237, 101] width 121 height 23
click at [177, 90] on select "Sector 1 Sector 10 Sector 11 Sector 12 Sector 13 Sector 2 Sector 3 Sector 4 Sec…" at bounding box center [237, 101] width 121 height 23
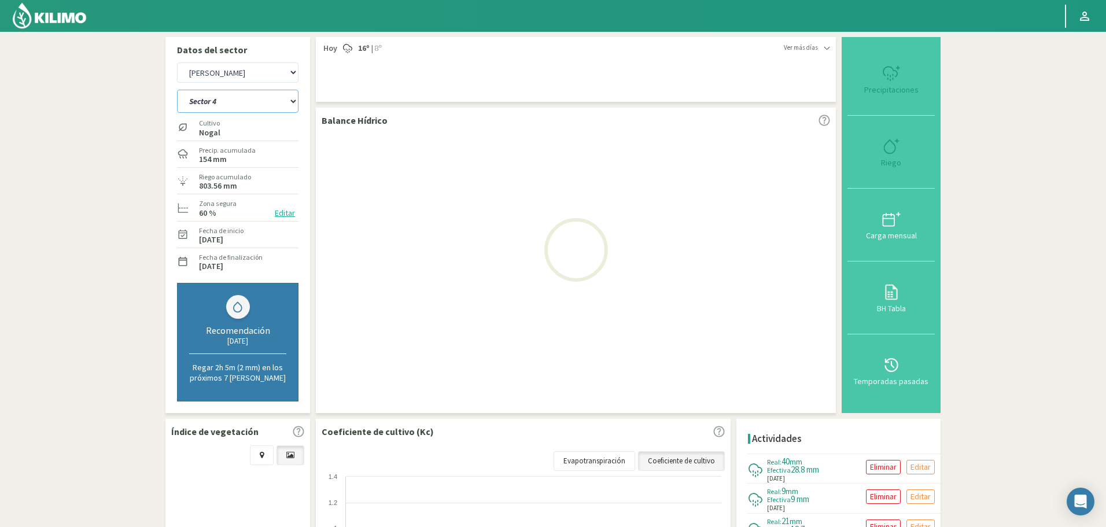
select select "286: Object"
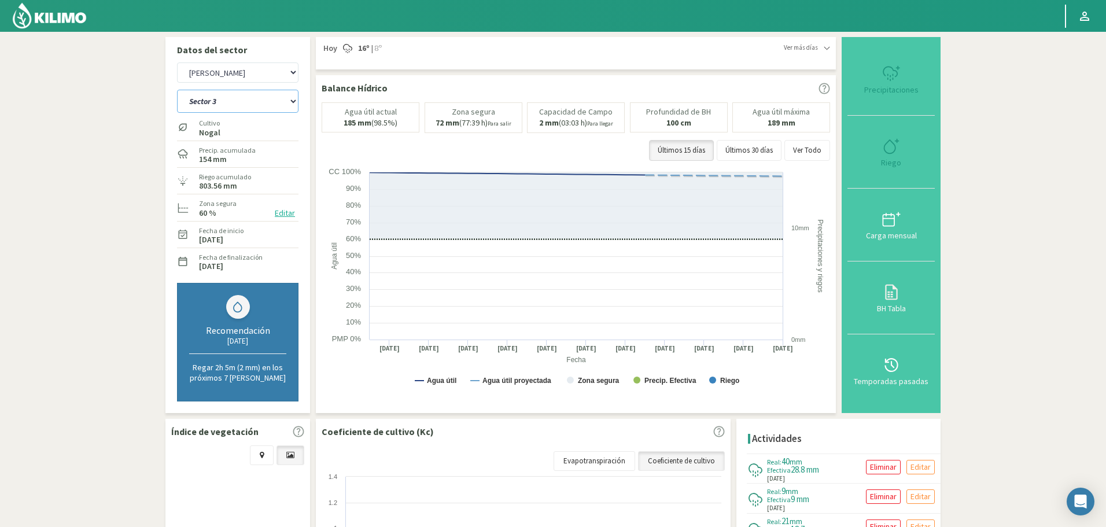
select select "6338: Object"
click at [250, 105] on select "Sector 1 Sector 10 Sector 11 Sector 12 Sector 13 Sector 2 Sector 3 Sector 4 Sec…" at bounding box center [237, 101] width 121 height 23
click at [177, 90] on select "Sector 1 Sector 10 Sector 11 Sector 12 Sector 13 Sector 2 Sector 3 Sector 4 Sec…" at bounding box center [237, 101] width 121 height 23
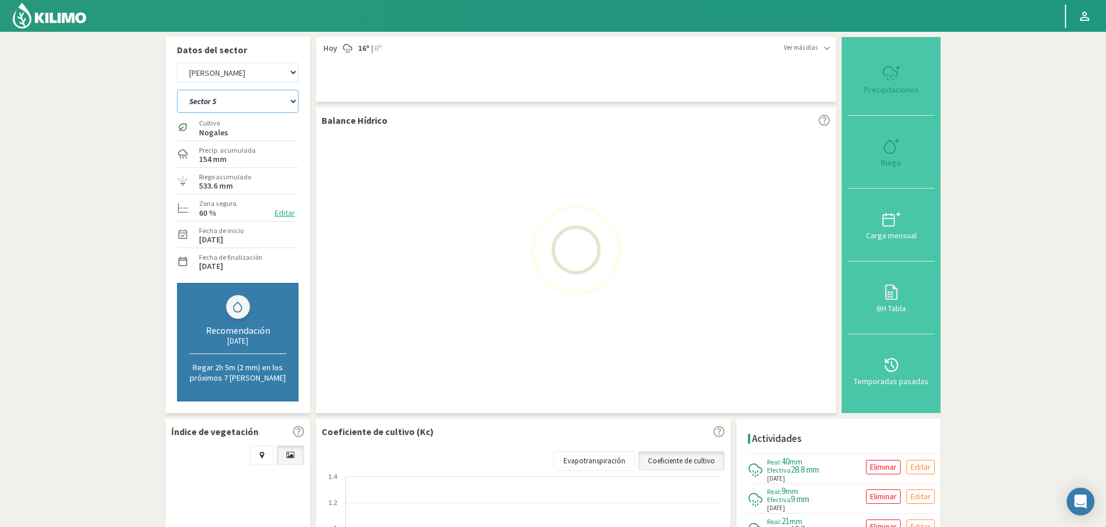
select select "301: Object"
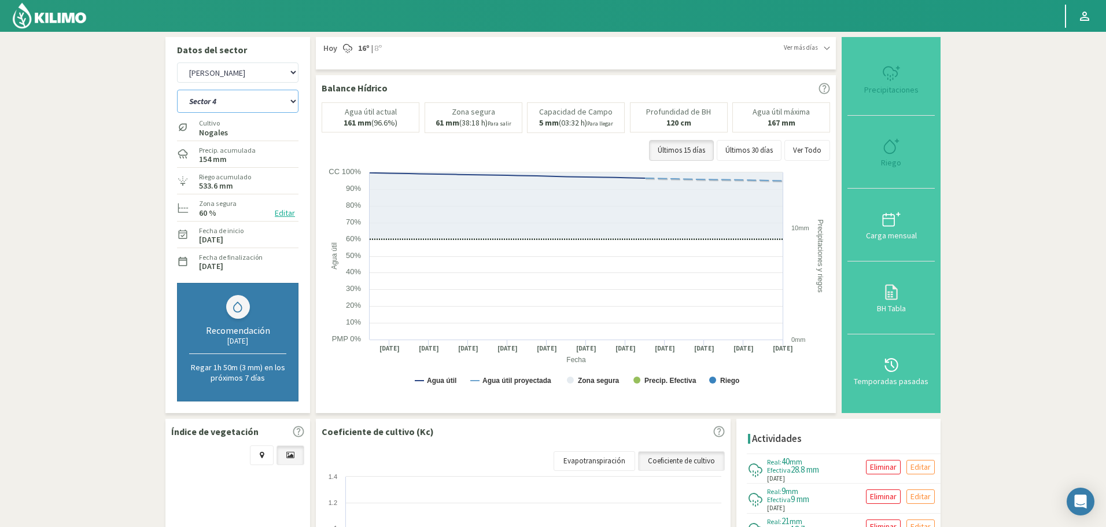
select select "6616: Object"
select select "315: Object"
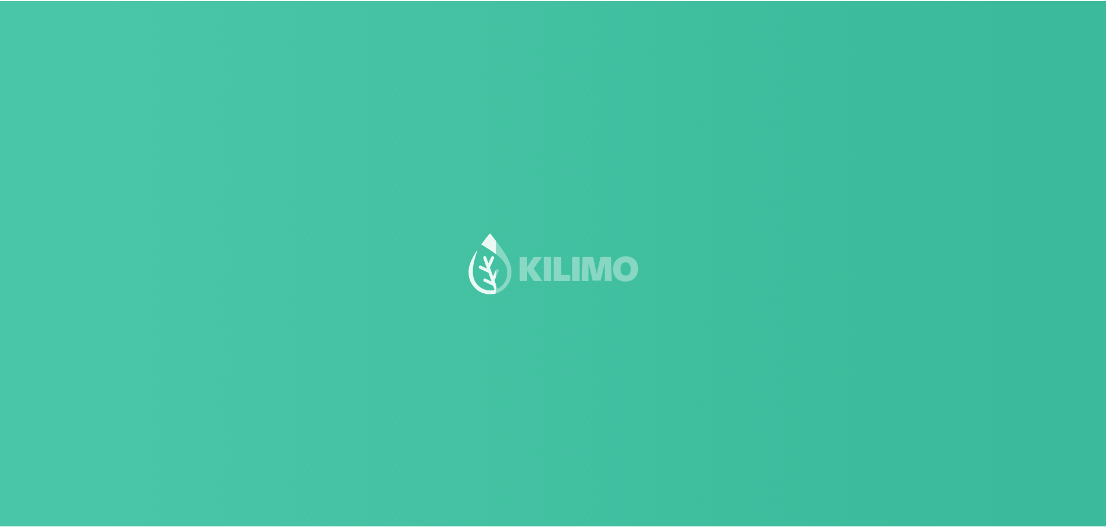
scroll to position [1, 0]
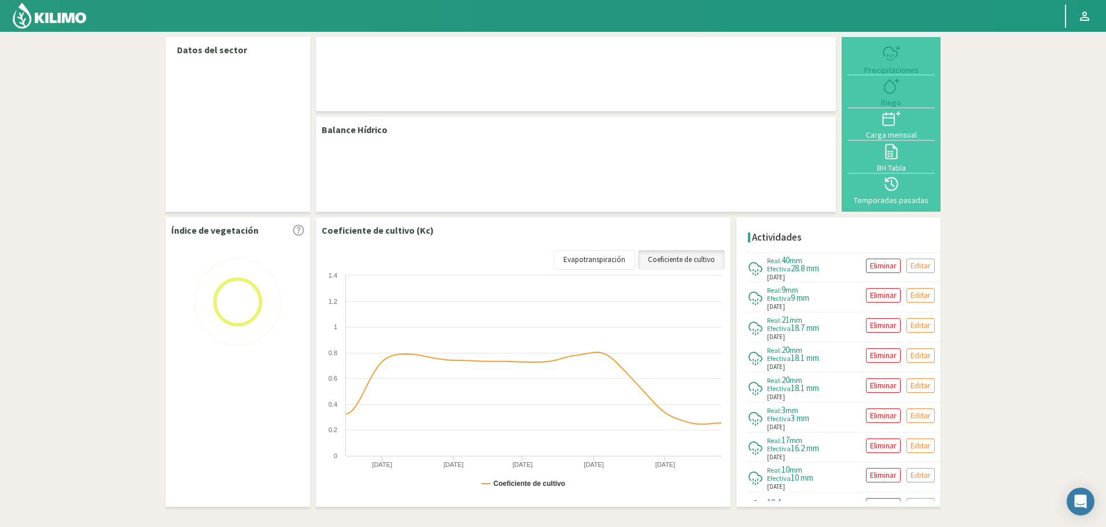
select select "222: Object"
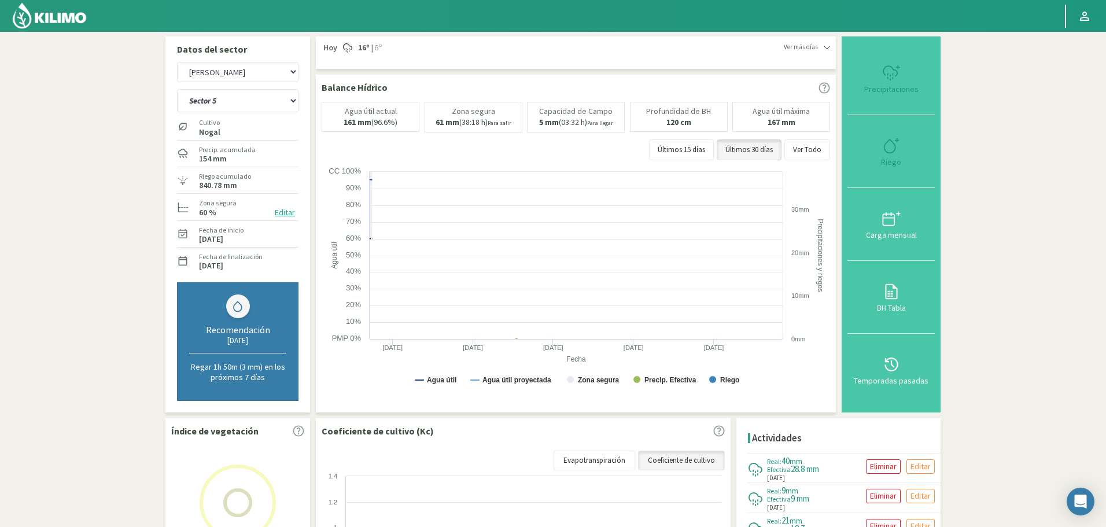
scroll to position [0, 0]
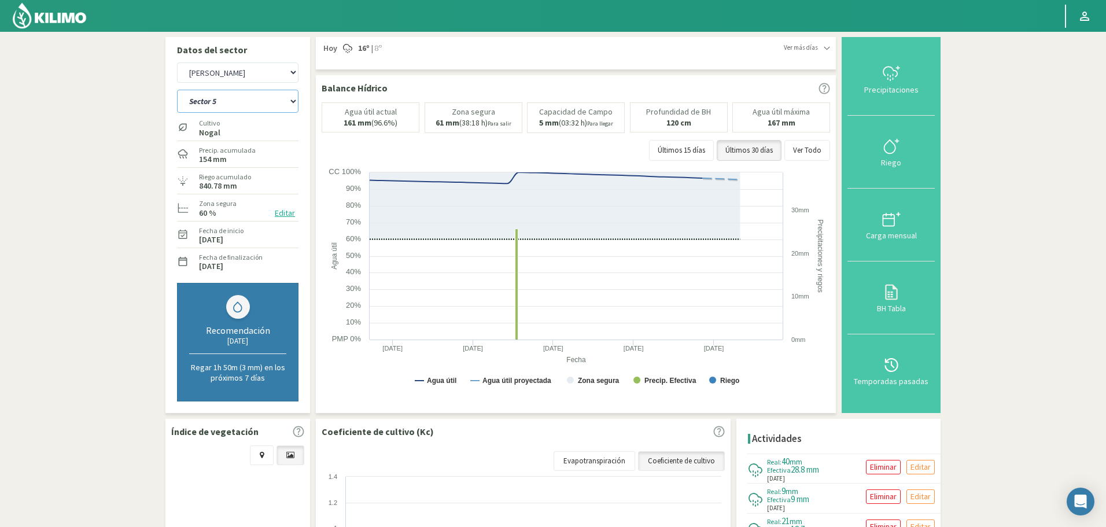
click at [232, 108] on select "Sector 1 Sector 10 Sector 11 Sector 12 Sector 13 Sector 2 Sector 3 Sector 4 Sec…" at bounding box center [237, 101] width 121 height 23
click at [177, 90] on select "Sector 1 Sector 10 Sector 11 Sector 12 Sector 13 Sector 2 Sector 3 Sector 4 Sec…" at bounding box center [237, 101] width 121 height 23
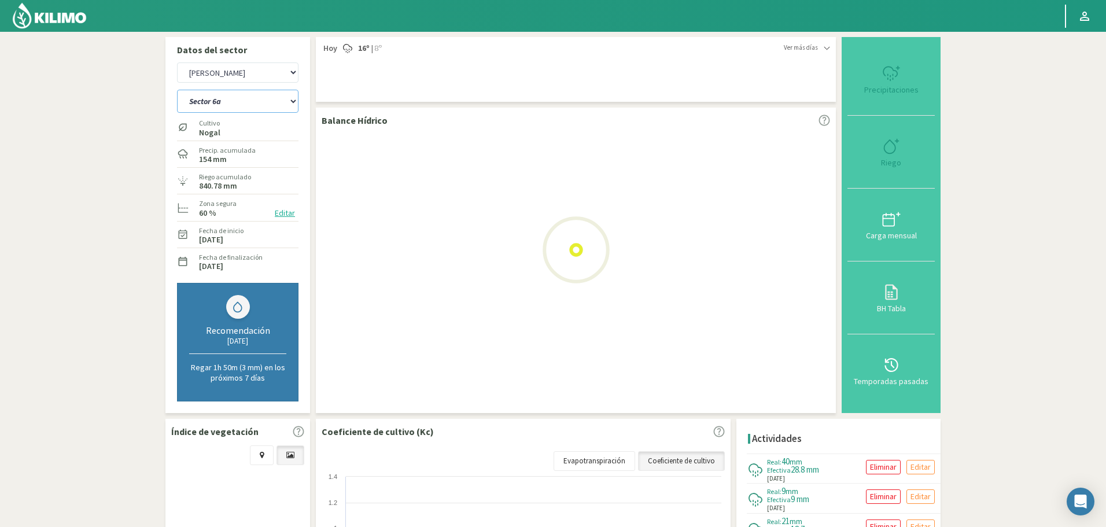
select select "8: Object"
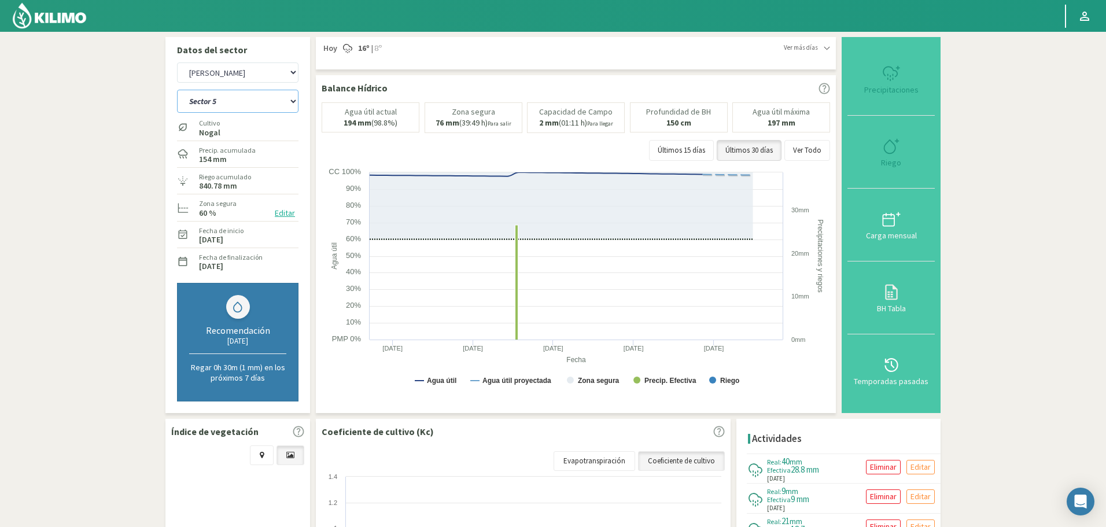
select select "500: Object"
click at [254, 101] on select "Sector 1 Sector 10 Sector 11 Sector 12 Sector 13 Sector 2 Sector 3 Sector 4 Sec…" at bounding box center [237, 101] width 121 height 23
click at [177, 90] on select "Sector 1 Sector 10 Sector 11 Sector 12 Sector 13 Sector 2 Sector 3 Sector 4 Sec…" at bounding box center [237, 101] width 121 height 23
click at [232, 107] on select "Sector 1 Sector 10 Sector 11 Sector 12 Sector 13 Sector 2 Sector 3 Sector 4 Sec…" at bounding box center [237, 101] width 121 height 23
click at [177, 90] on select "Sector 1 Sector 10 Sector 11 Sector 12 Sector 13 Sector 2 Sector 3 Sector 4 Sec…" at bounding box center [237, 101] width 121 height 23
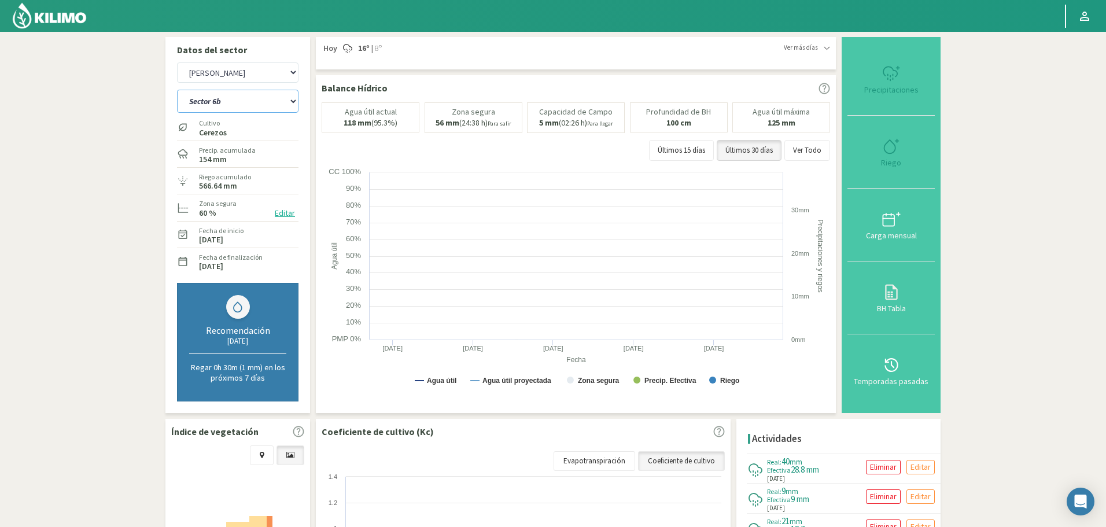
select select "23: Object"
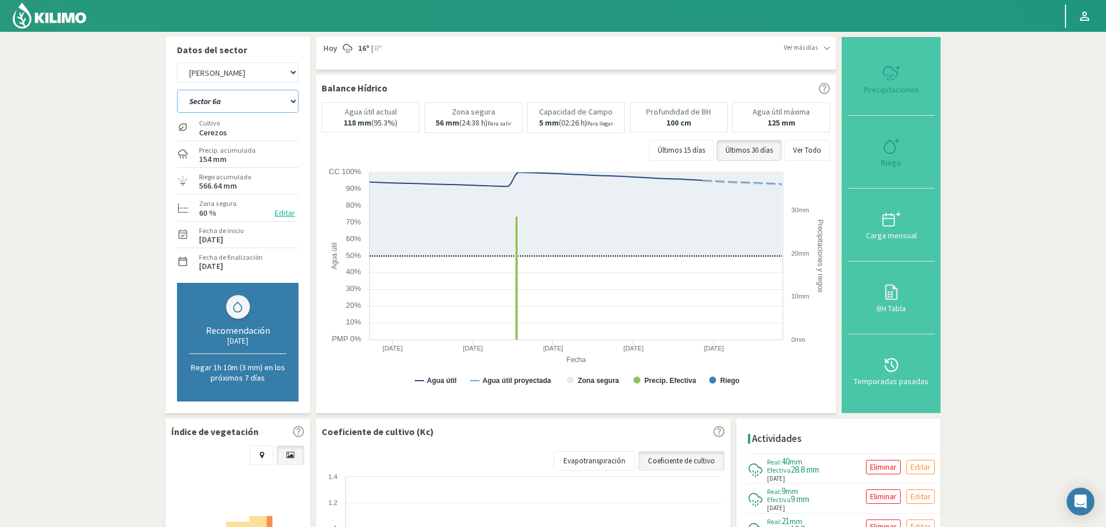
select select "778: Object"
click at [232, 107] on select "Sector 1 Sector 10 Sector 11 Sector 12 Sector 13 Sector 2 Sector 3 Sector 4 Sec…" at bounding box center [237, 101] width 121 height 23
click at [177, 90] on select "Sector 1 Sector 10 Sector 11 Sector 12 Sector 13 Sector 2 Sector 3 Sector 4 Sec…" at bounding box center [237, 101] width 121 height 23
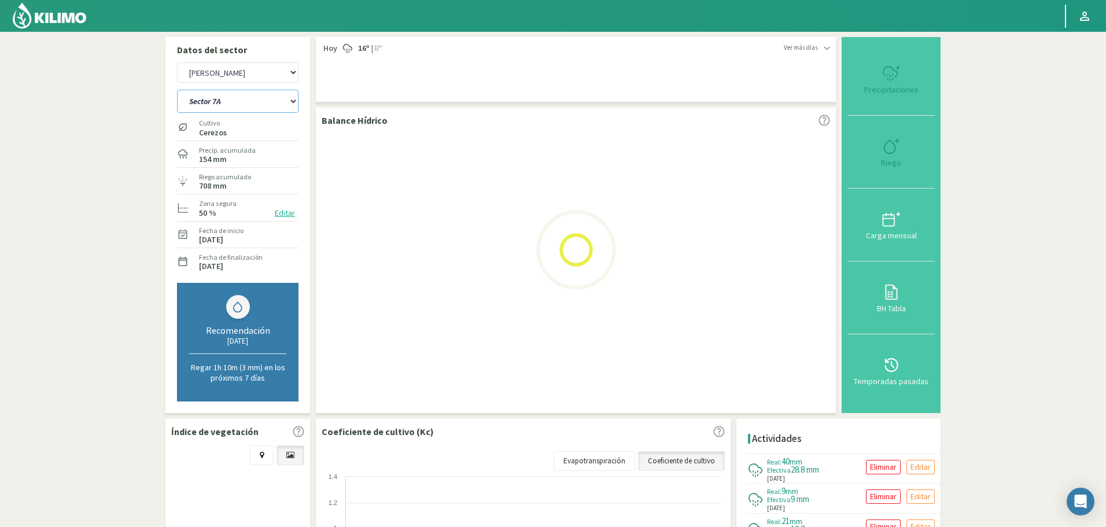
select select "38: Object"
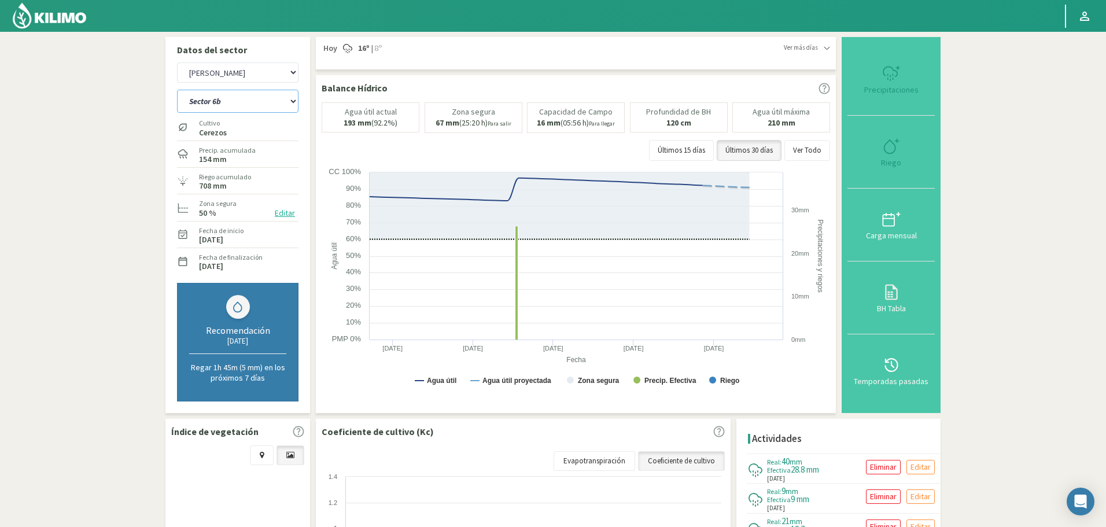
select select "1056: Object"
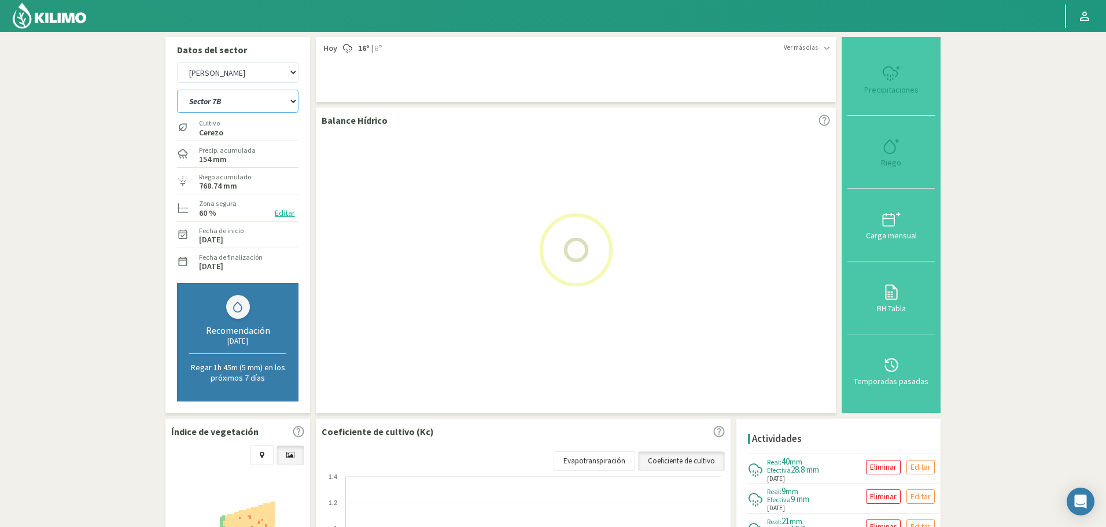
select select "53: Object"
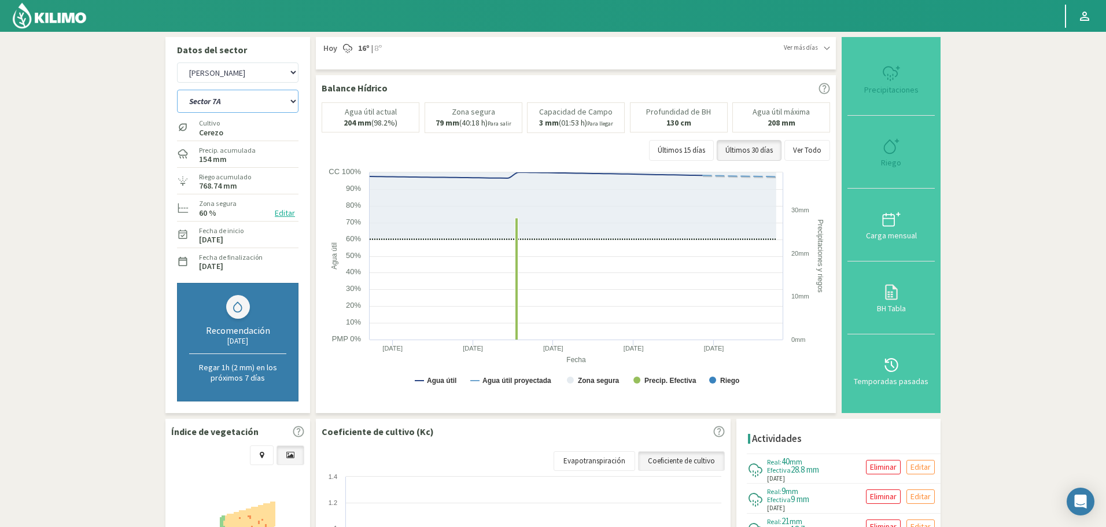
select select "1334: Object"
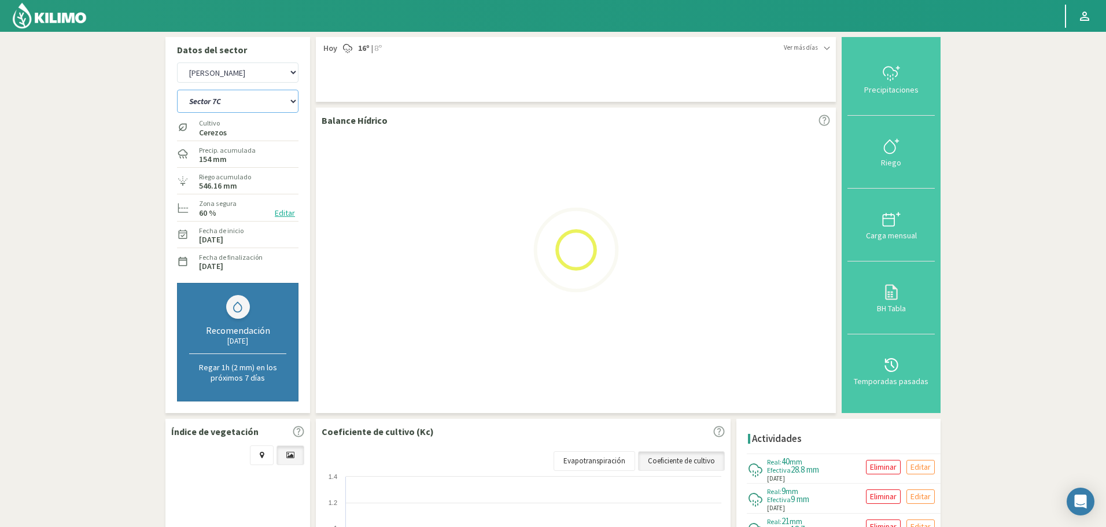
select select "68: Object"
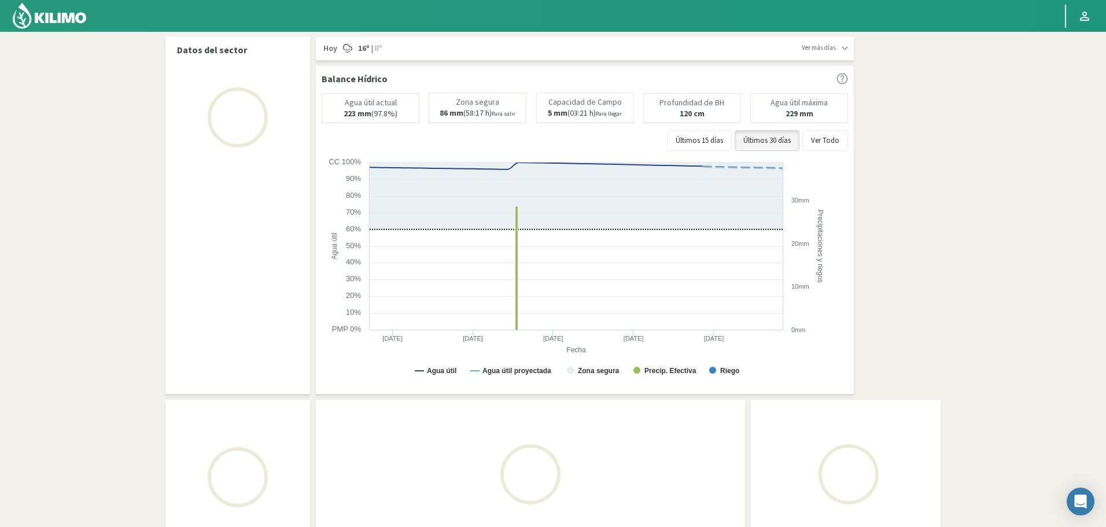
click at [32, 7] on img at bounding box center [50, 16] width 76 height 28
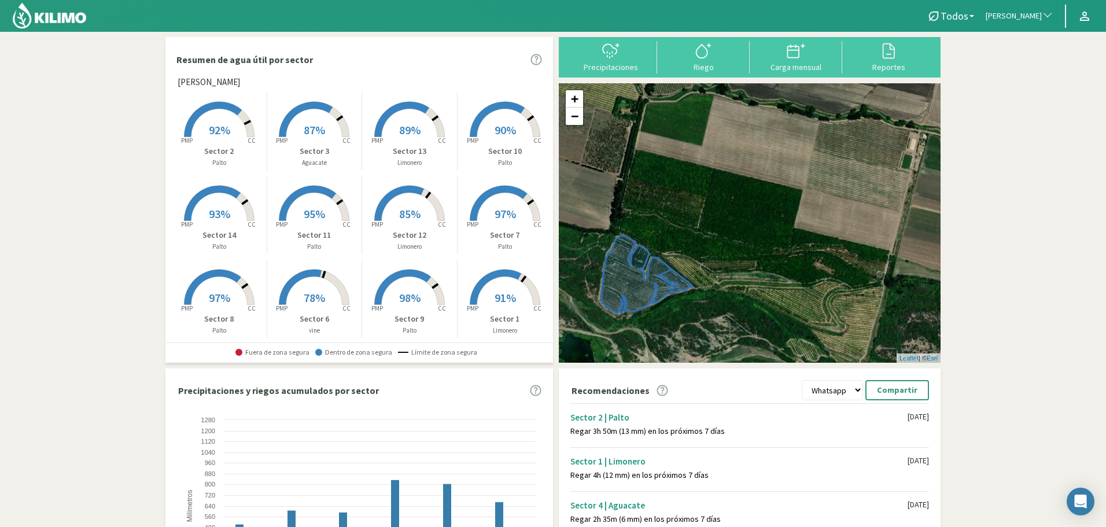
click at [999, 12] on span "[PERSON_NAME]" at bounding box center [1013, 16] width 56 height 12
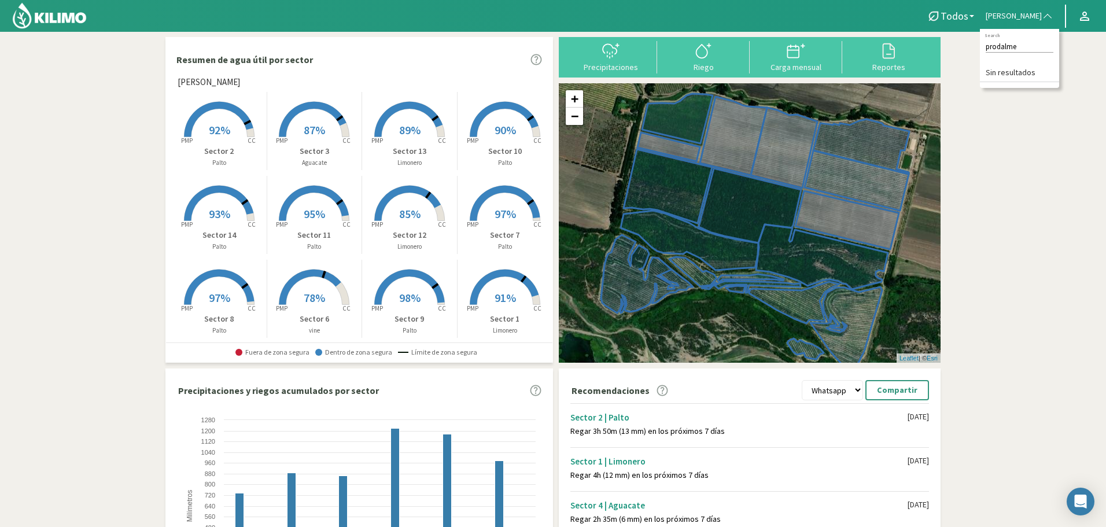
type input "prodalmen"
drag, startPoint x: 1014, startPoint y: 42, endPoint x: 784, endPoint y: 42, distance: 230.7
click at [784, 42] on div "Todos Todos Aguacate Limonero Palto vine Patricio Correa - Melipilla prodalmen …" at bounding box center [553, 350] width 1106 height 701
click at [989, 14] on span "[PERSON_NAME]" at bounding box center [1013, 16] width 56 height 12
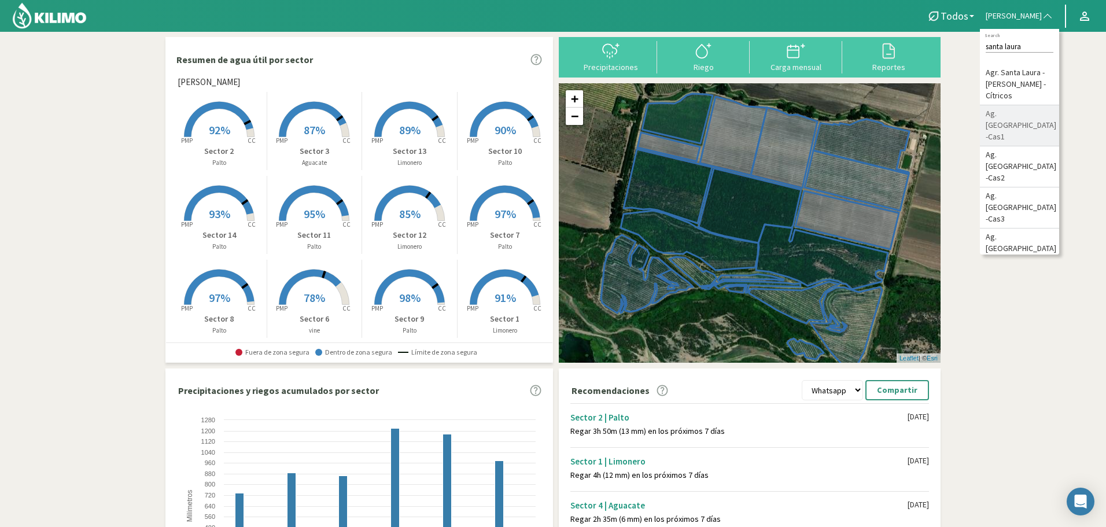
type input "santa laura"
click at [1022, 105] on li "Ag. [GEOGRAPHIC_DATA][PERSON_NAME] -Cas1" at bounding box center [1019, 125] width 79 height 41
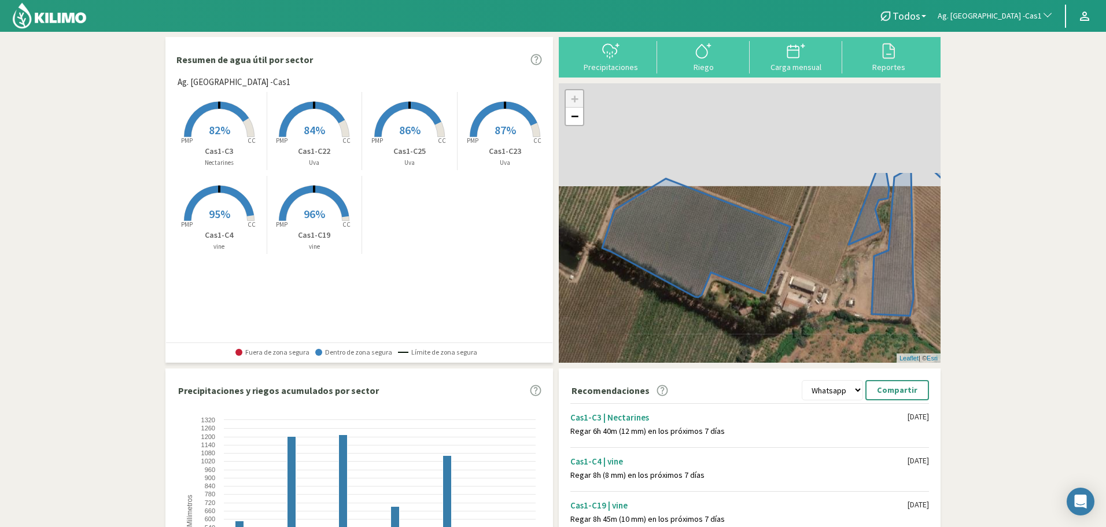
drag, startPoint x: 734, startPoint y: 313, endPoint x: 714, endPoint y: 391, distance: 80.6
click at [716, 394] on div "Resumen de agua útil por sector Ag. Santa Laura -Cas1 Created with Highcharts 9…" at bounding box center [552, 348] width 775 height 623
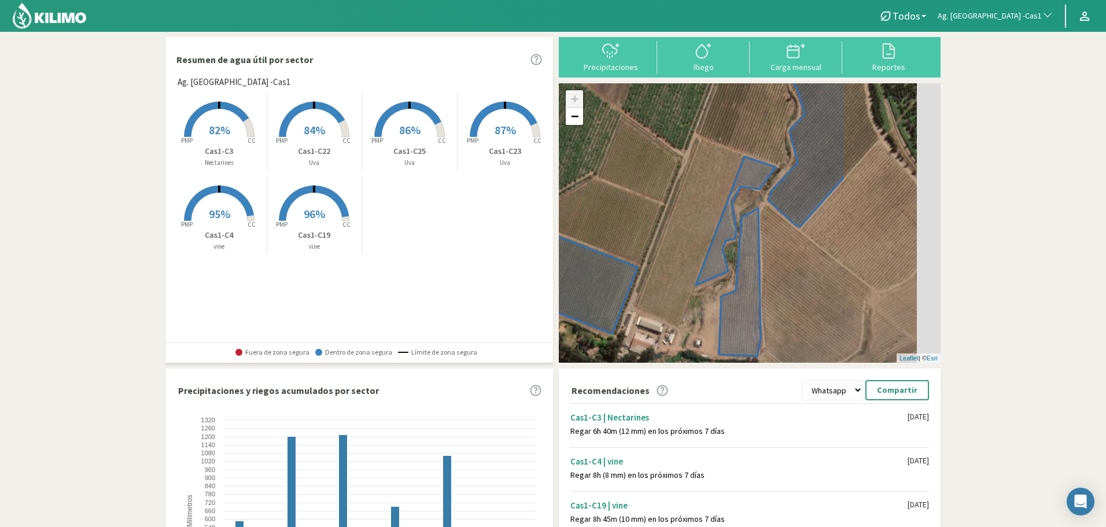
drag, startPoint x: 827, startPoint y: 212, endPoint x: 628, endPoint y: 197, distance: 199.5
click at [628, 197] on div "+ − Leaflet | © Esri" at bounding box center [750, 222] width 382 height 279
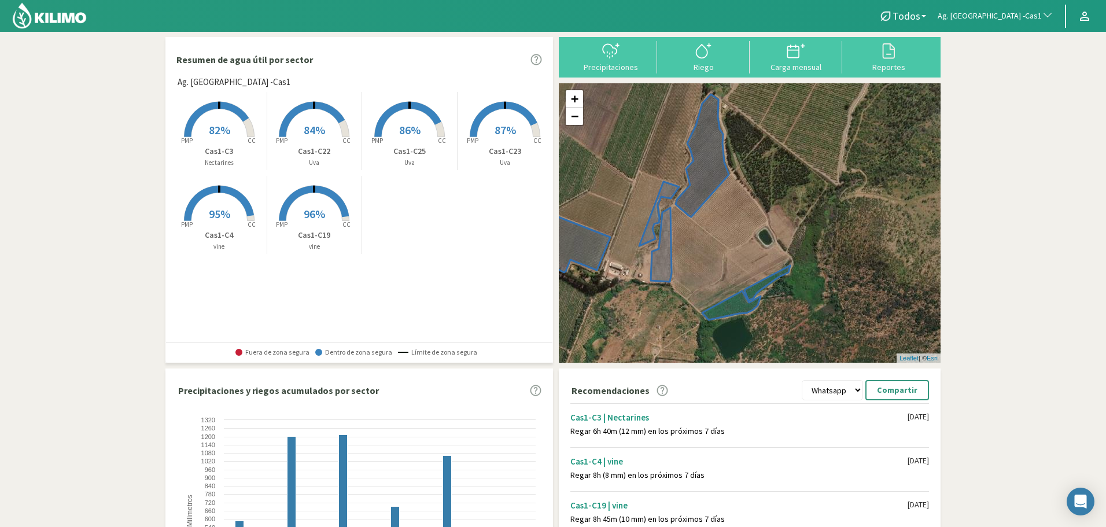
drag, startPoint x: 793, startPoint y: 247, endPoint x: 812, endPoint y: 279, distance: 36.6
click at [812, 279] on div "+ − Leaflet | © Esri" at bounding box center [750, 222] width 382 height 279
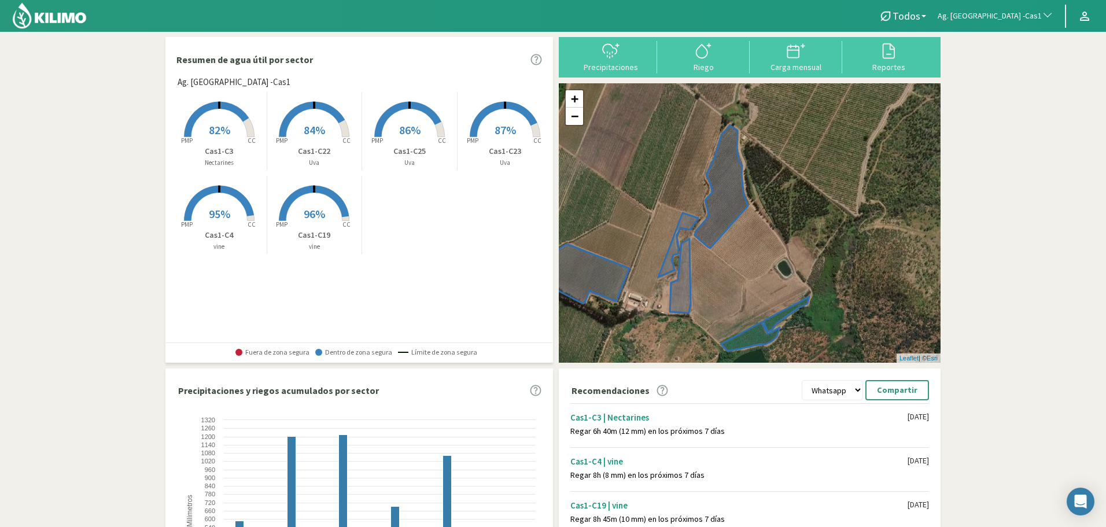
click at [1021, 9] on button "Ag. [GEOGRAPHIC_DATA][PERSON_NAME] -Cas1" at bounding box center [995, 15] width 127 height 25
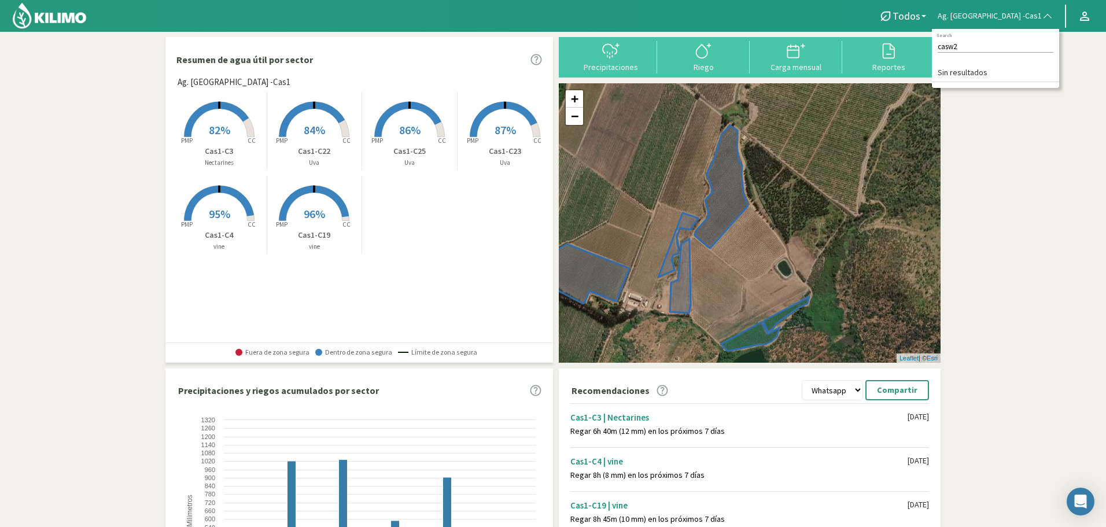
click at [1002, 44] on input "casw2" at bounding box center [995, 46] width 116 height 12
type input "cas2"
click at [999, 72] on li "Ag. [GEOGRAPHIC_DATA][PERSON_NAME] -Cas2" at bounding box center [995, 73] width 127 height 18
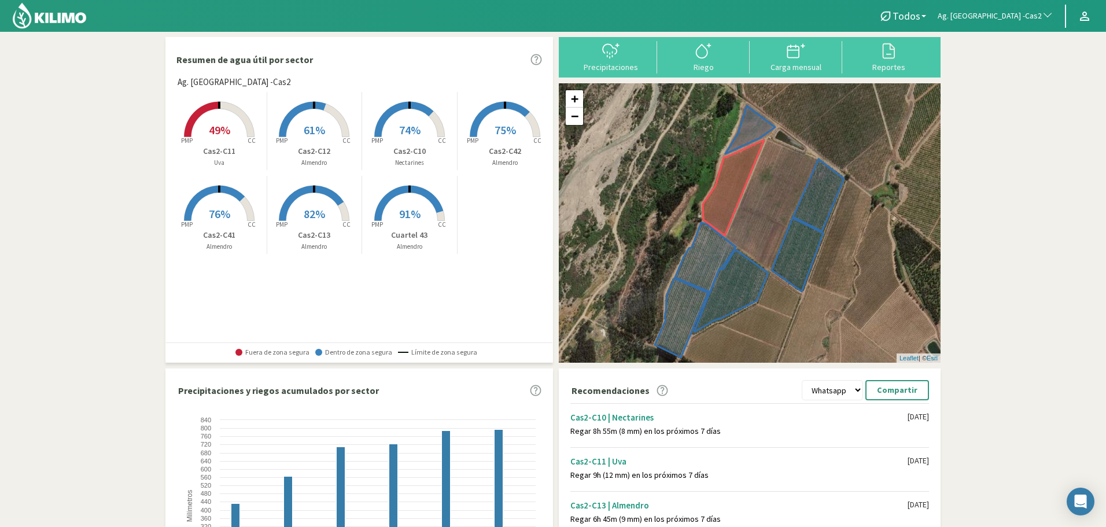
click at [222, 134] on span "49%" at bounding box center [219, 130] width 21 height 14
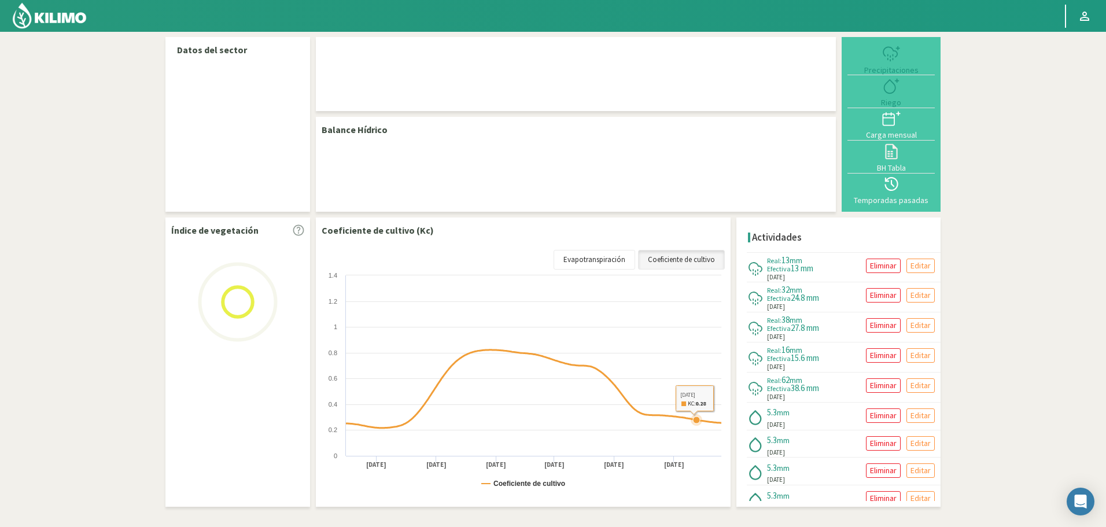
select select "26: Object"
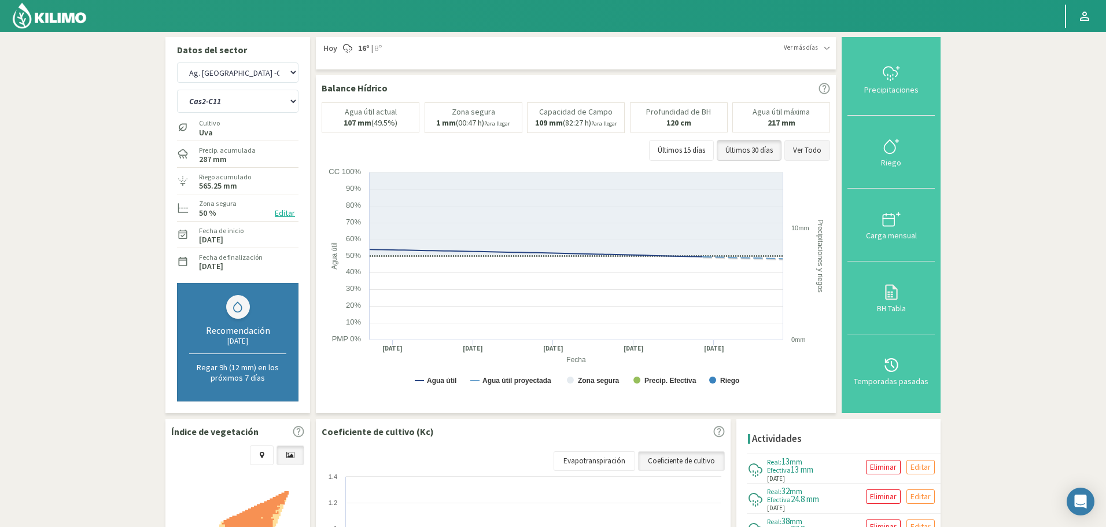
click at [814, 150] on button "Ver Todo" at bounding box center [807, 150] width 46 height 21
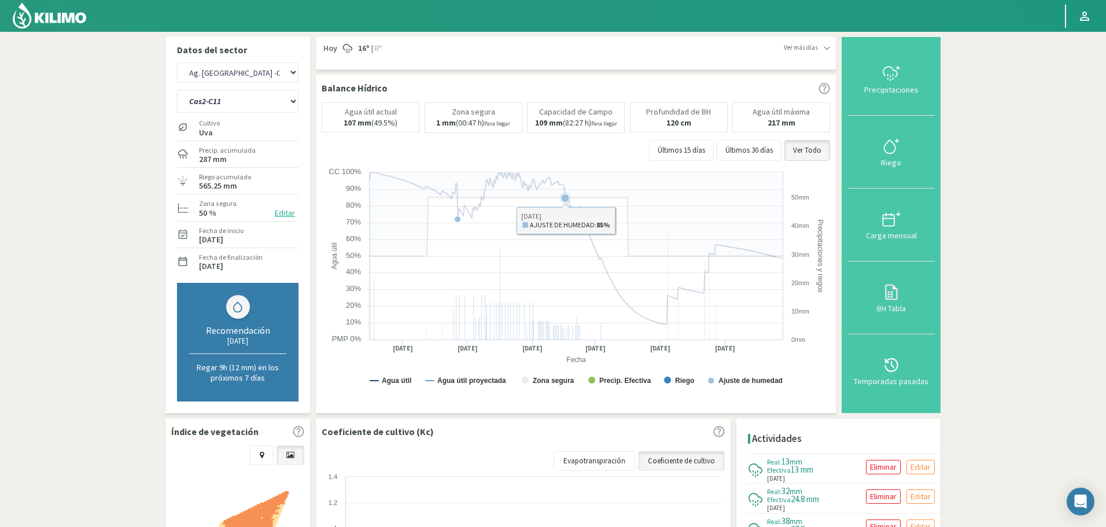
click at [719, 324] on rect at bounding box center [577, 282] width 511 height 231
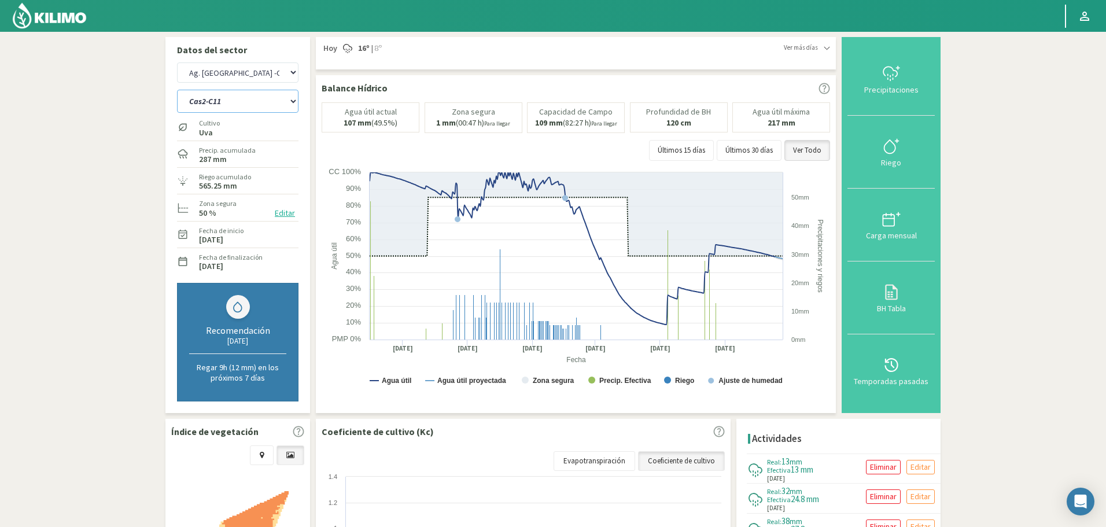
click at [229, 105] on select "Cas2-C10 Cas2-C11 Cas2-C12 Cas2-C13 Cas2-C41 Cas2-C42 Cuartel 43" at bounding box center [237, 101] width 121 height 23
select select "2: Object"
click at [177, 90] on select "Cas2-C10 Cas2-C11 Cas2-C12 Cas2-C13 Cas2-C41 Cas2-C42 Cuartel 43" at bounding box center [237, 101] width 121 height 23
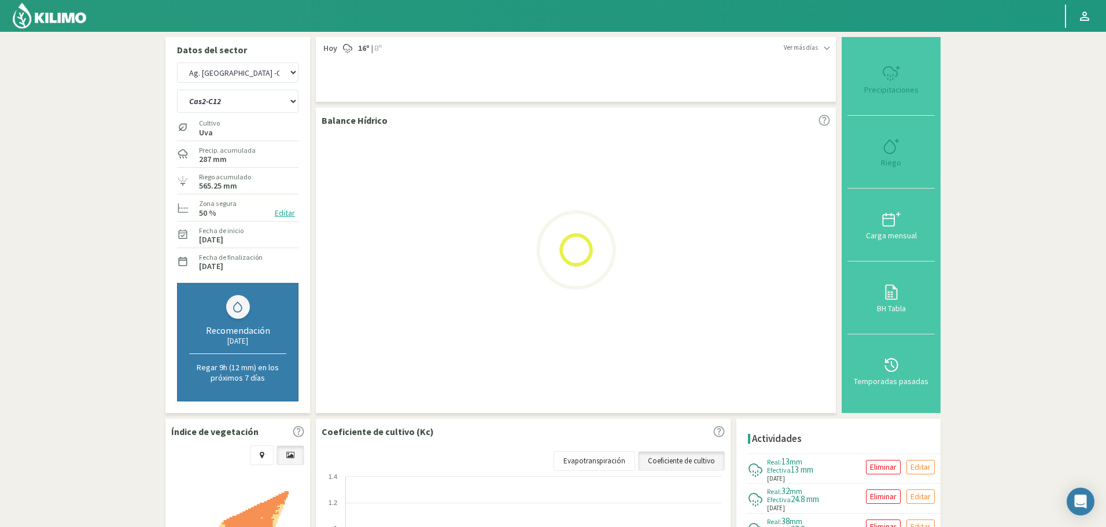
click at [67, 10] on img at bounding box center [50, 16] width 76 height 28
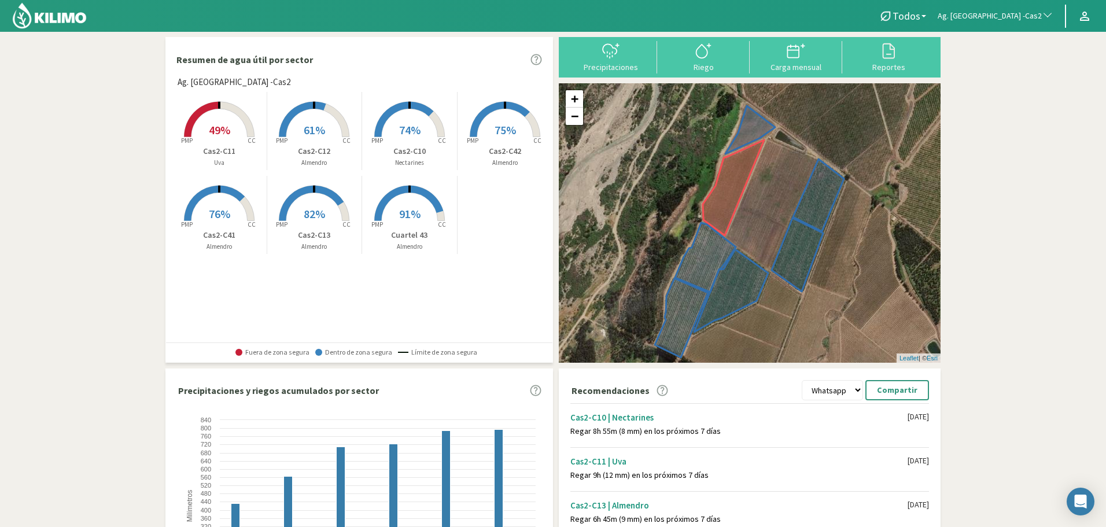
click at [1018, 8] on button "Ag. [GEOGRAPHIC_DATA][PERSON_NAME] -Cas2" at bounding box center [995, 15] width 127 height 25
type input "cas3"
click at [1010, 78] on li "Ag. [GEOGRAPHIC_DATA][PERSON_NAME] -Cas3" at bounding box center [995, 73] width 127 height 18
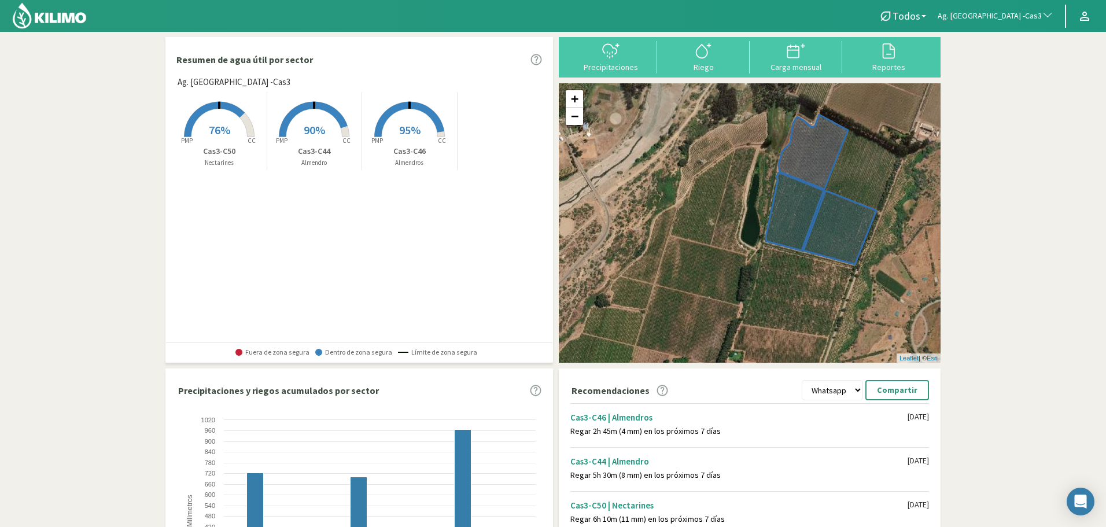
click at [999, 23] on button "Ag. [GEOGRAPHIC_DATA][PERSON_NAME] -Cas3" at bounding box center [995, 15] width 127 height 25
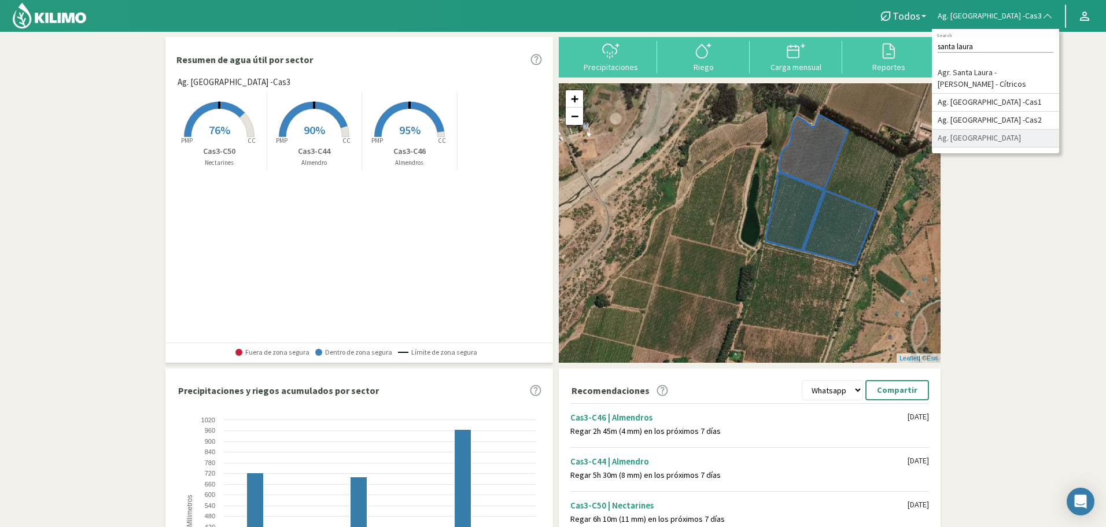
type input "santa laura"
click at [991, 135] on li "Ag. [GEOGRAPHIC_DATA][PERSON_NAME][PERSON_NAME]" at bounding box center [995, 139] width 127 height 18
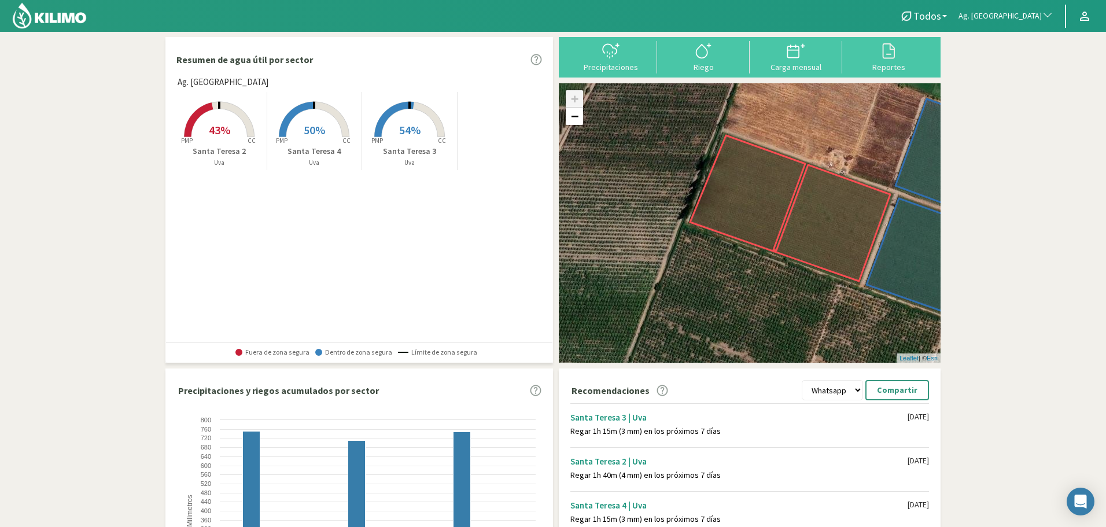
click at [200, 142] on rect at bounding box center [219, 138] width 93 height 93
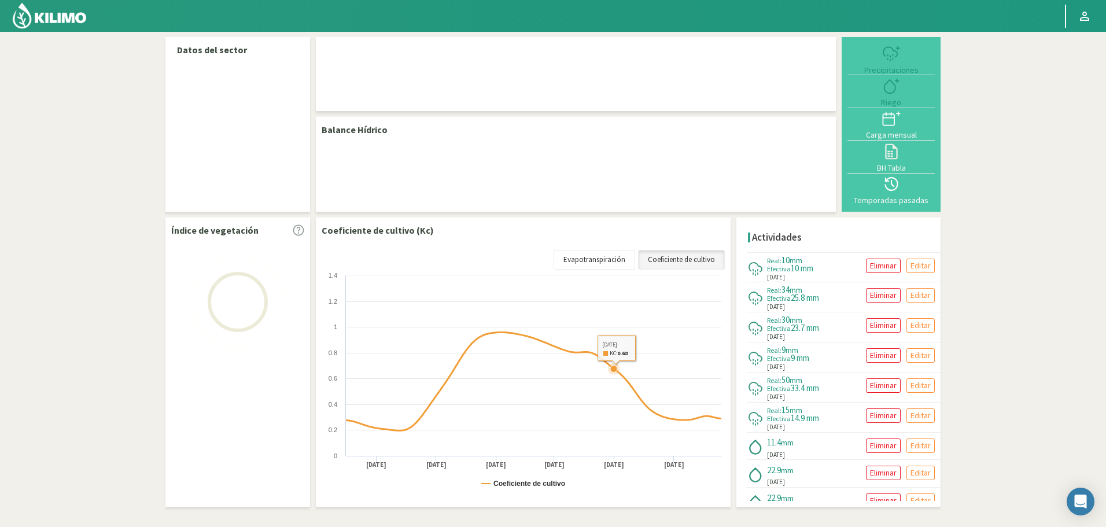
select select "28: Object"
